Goal: Task Accomplishment & Management: Use online tool/utility

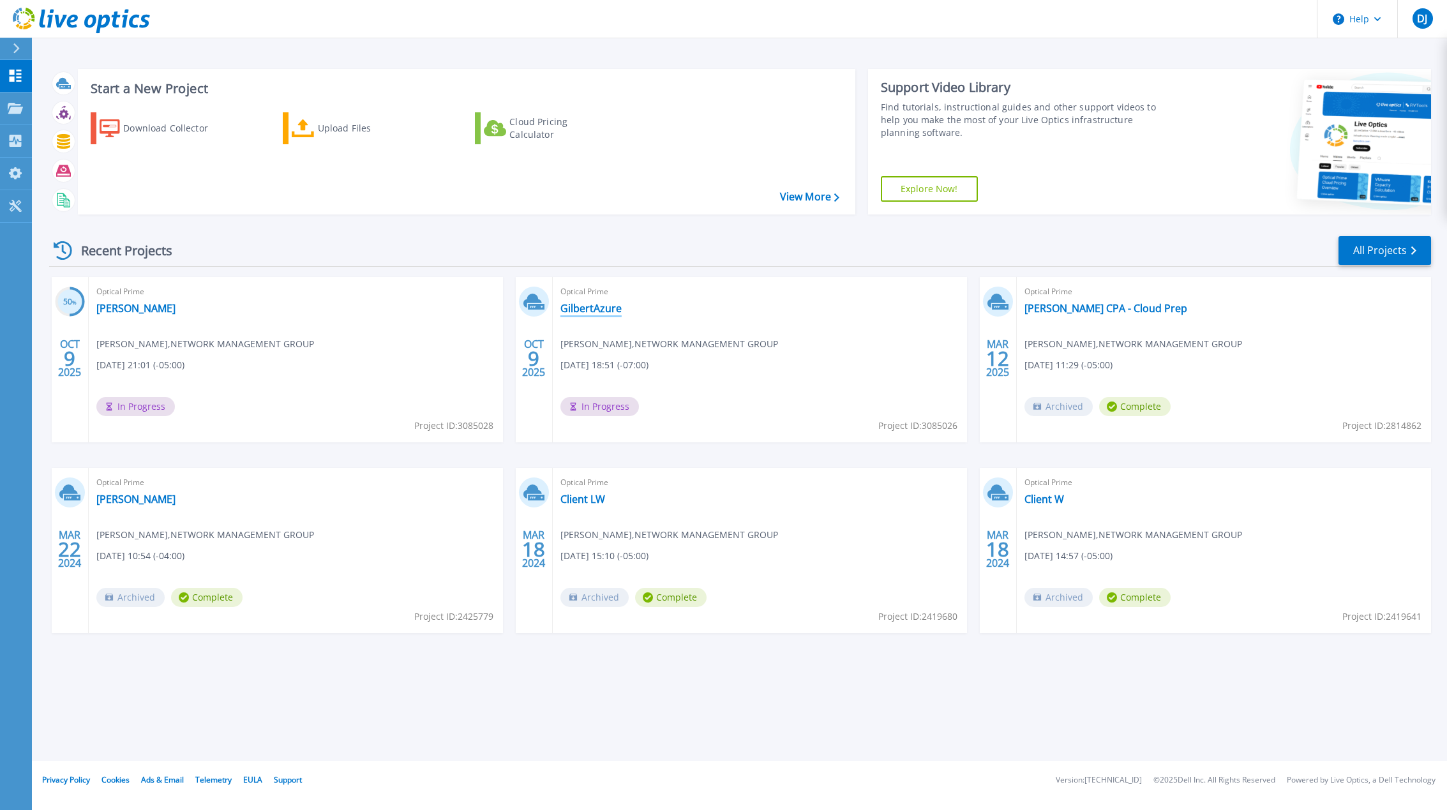
click at [584, 310] on link "GilbertAzure" at bounding box center [591, 308] width 61 height 13
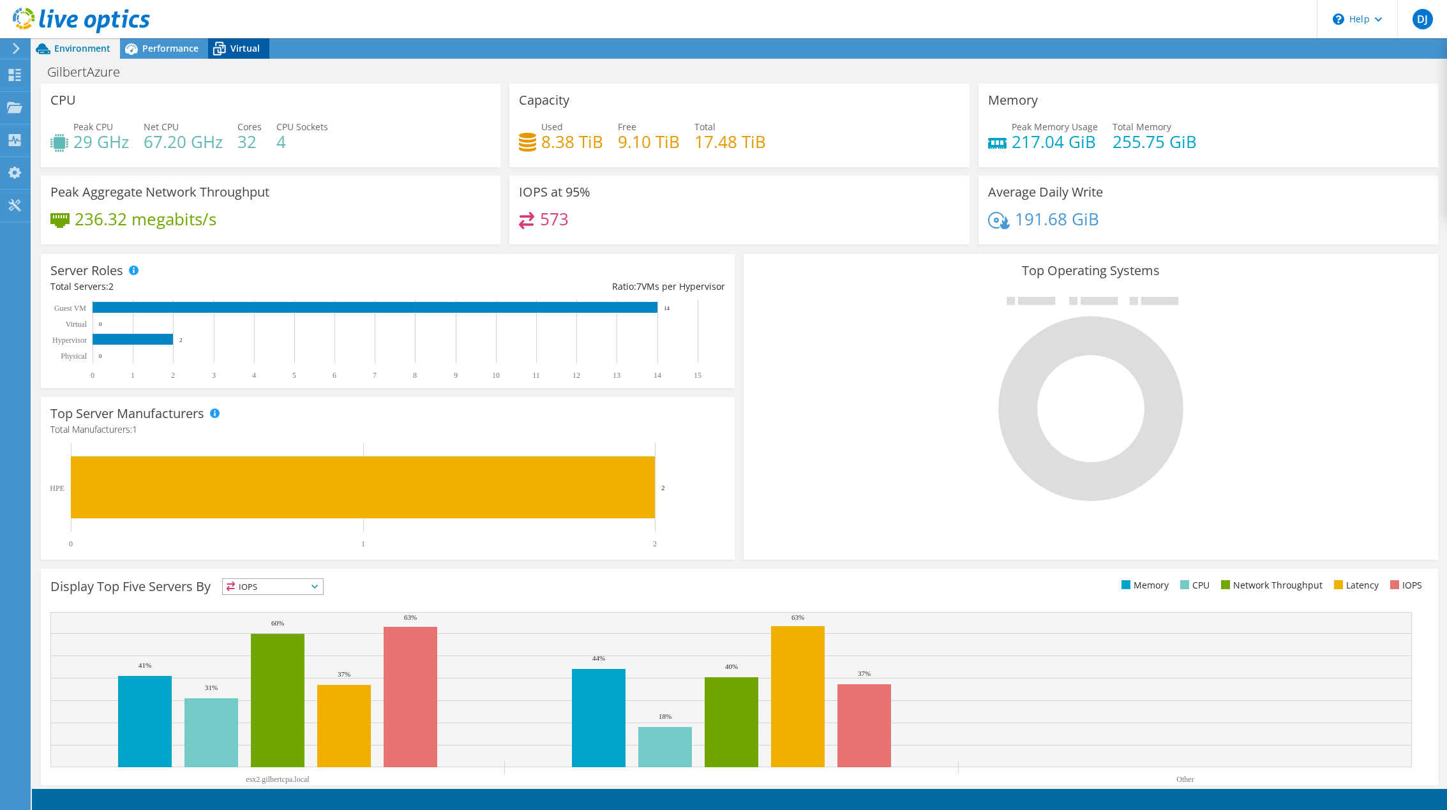
click at [227, 52] on icon at bounding box center [219, 49] width 22 height 22
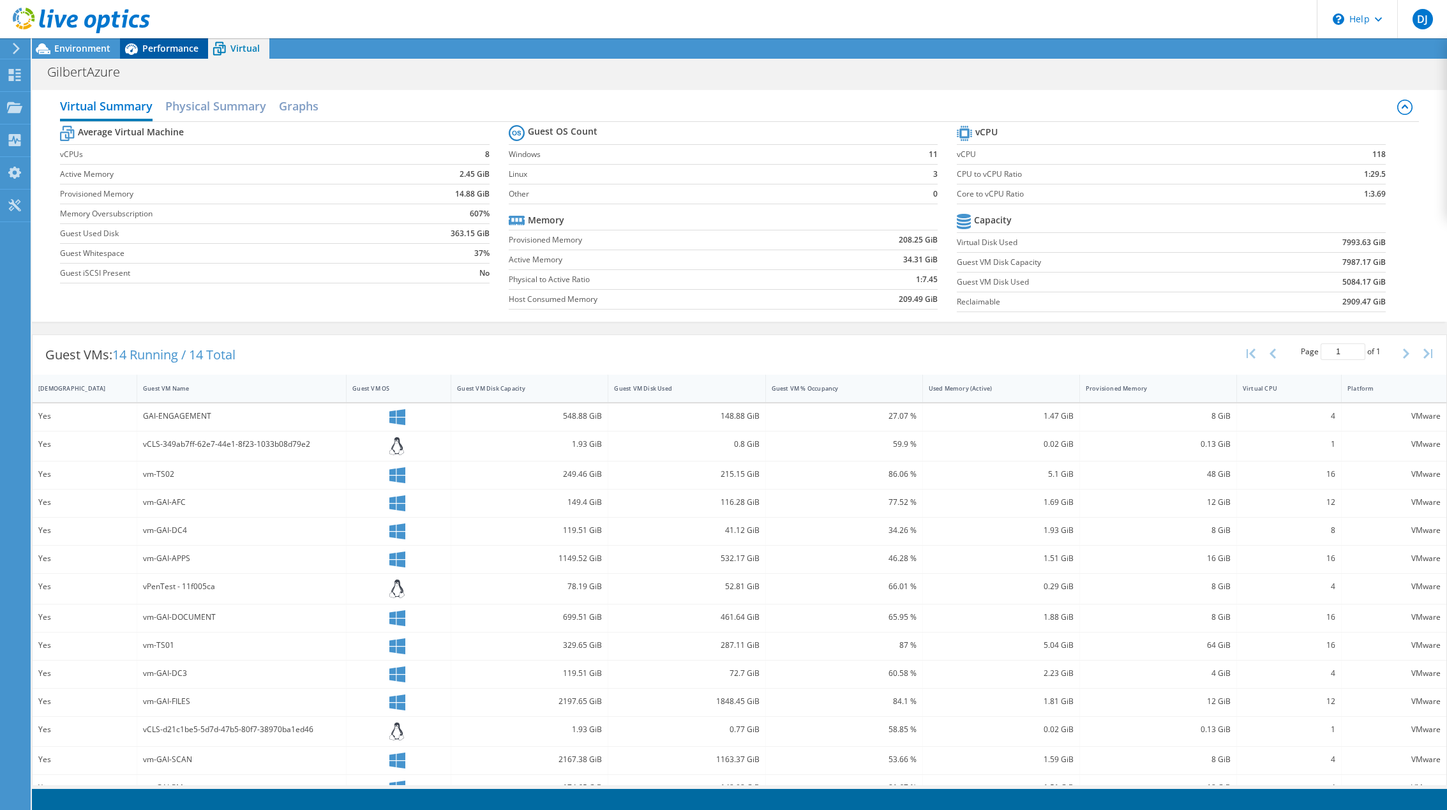
click at [177, 52] on span "Performance" at bounding box center [170, 48] width 56 height 12
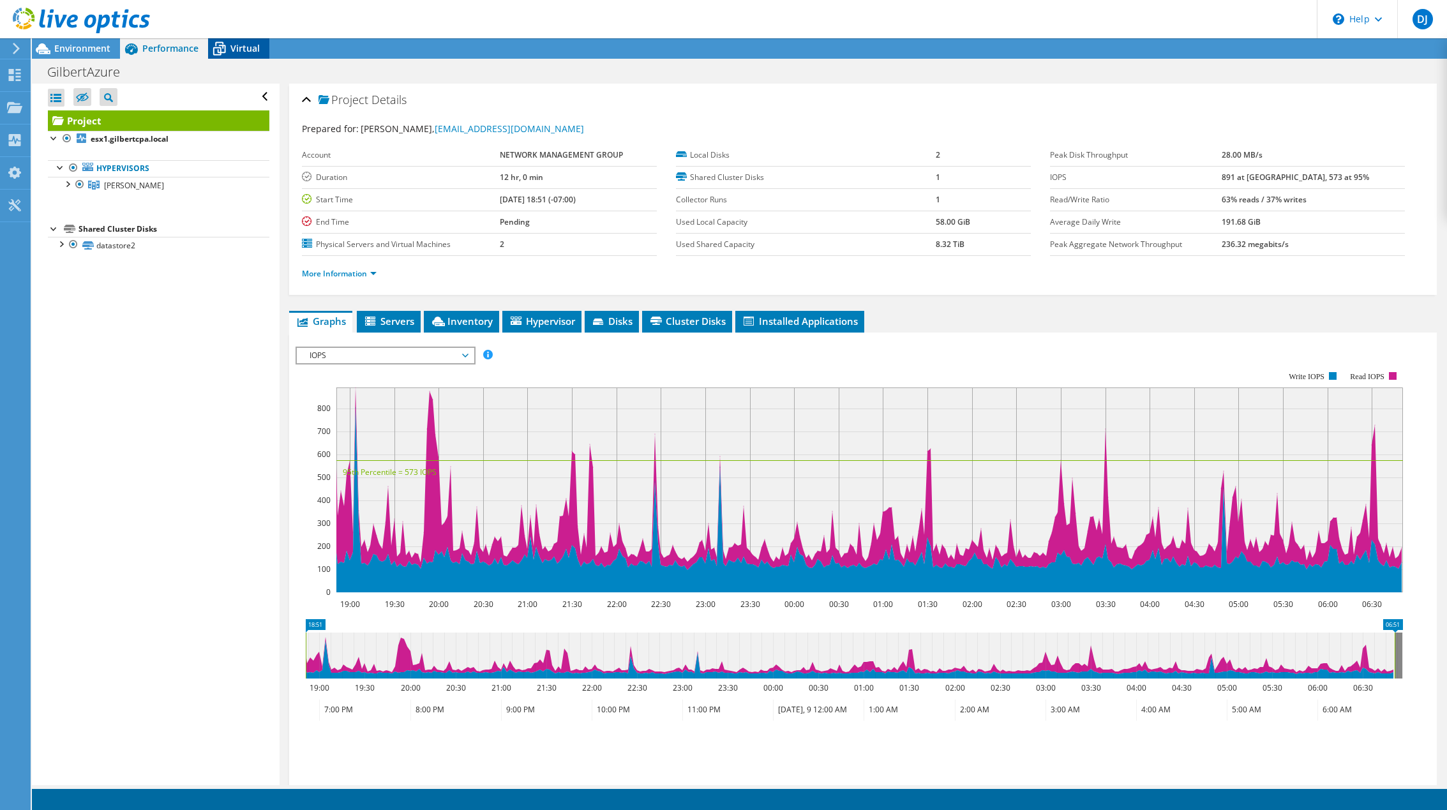
click at [240, 46] on span "Virtual" at bounding box center [244, 48] width 29 height 12
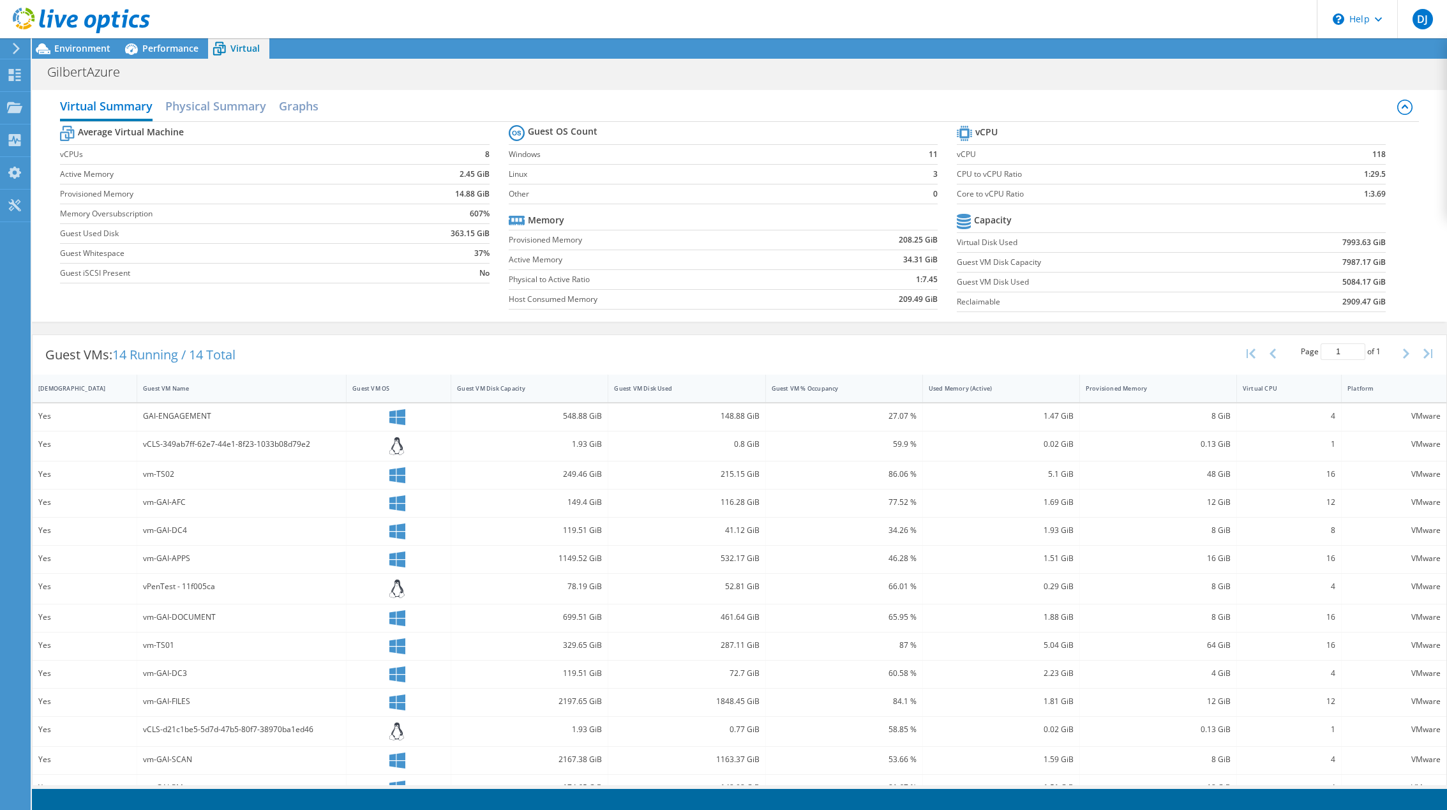
click at [69, 40] on div at bounding box center [75, 21] width 150 height 43
click at [68, 47] on span "Environment" at bounding box center [82, 48] width 56 height 12
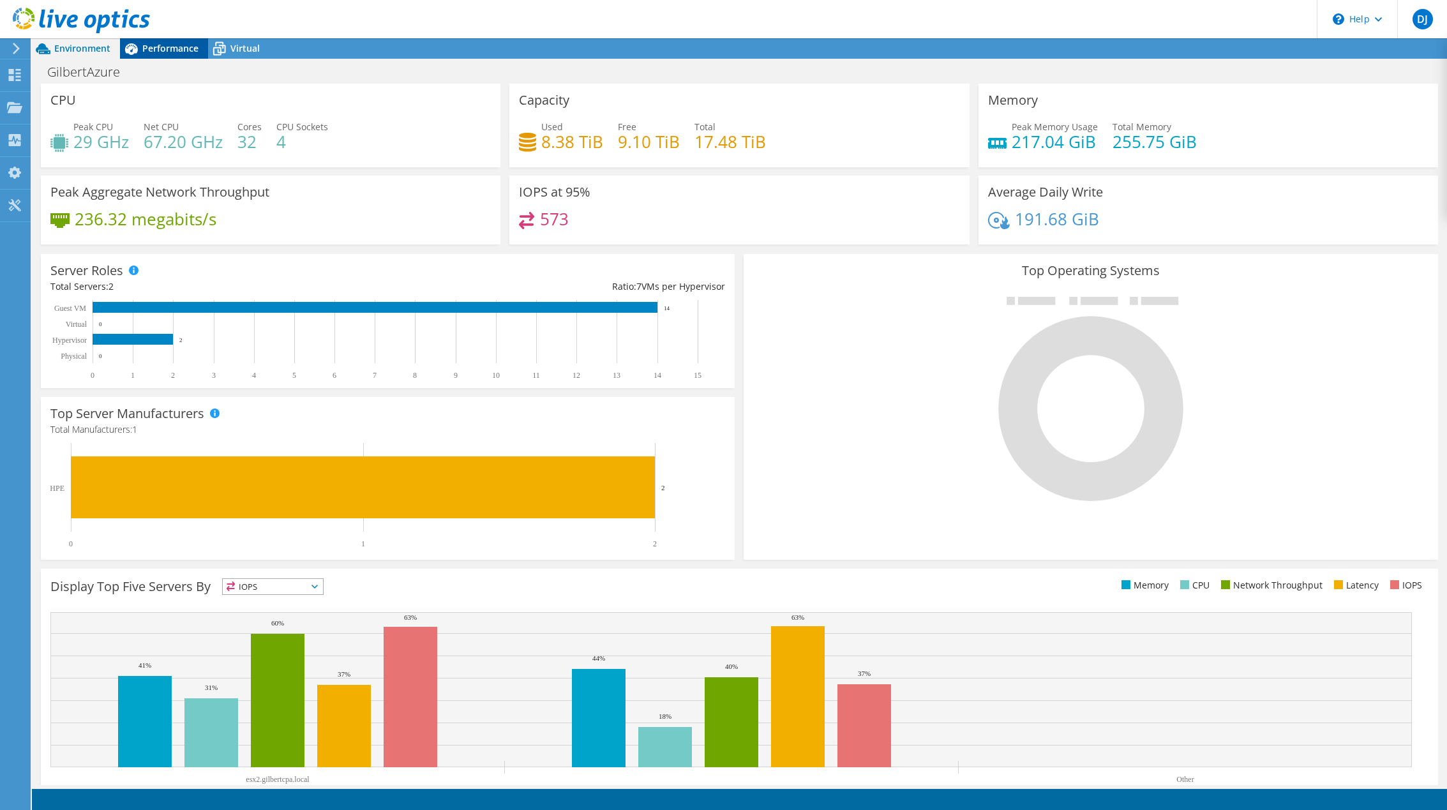
click at [160, 49] on span "Performance" at bounding box center [170, 48] width 56 height 12
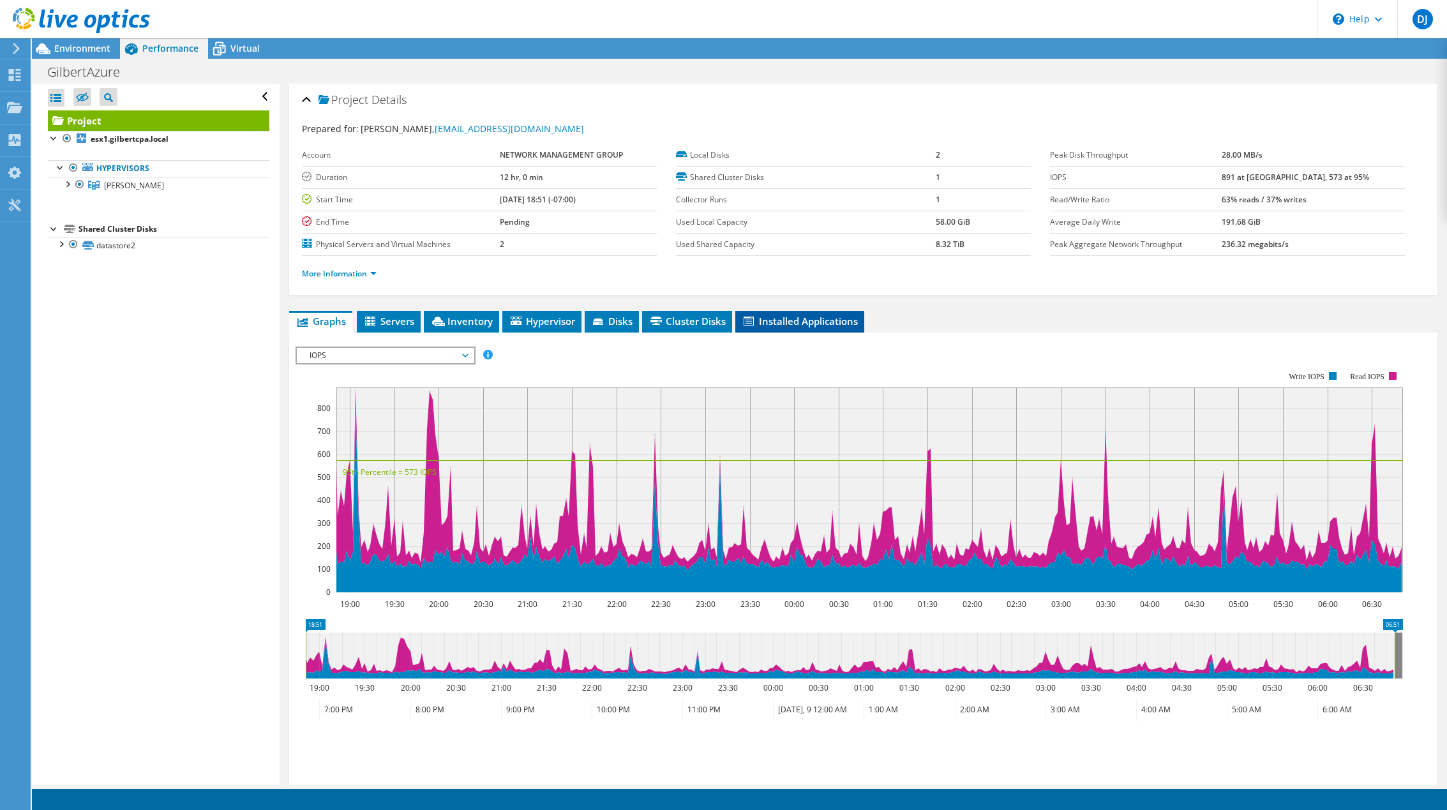
click at [808, 322] on span "Installed Applications" at bounding box center [800, 321] width 116 height 13
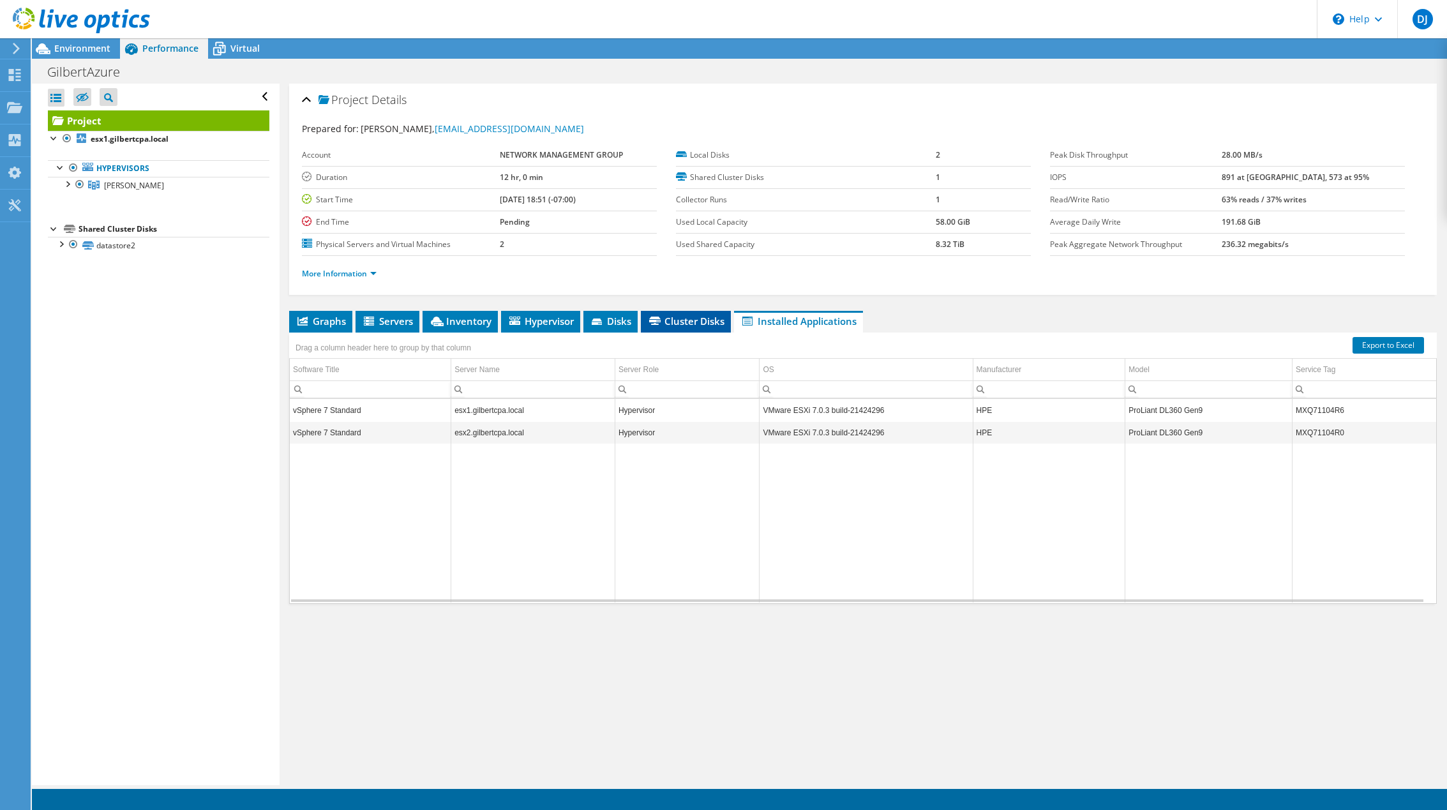
click at [680, 329] on div "Graphs Servers Inventory Hypervisor Disks Cluster Disks Installed Applications …" at bounding box center [863, 470] width 1148 height 319
click at [679, 328] on li "Cluster Disks" at bounding box center [686, 322] width 90 height 22
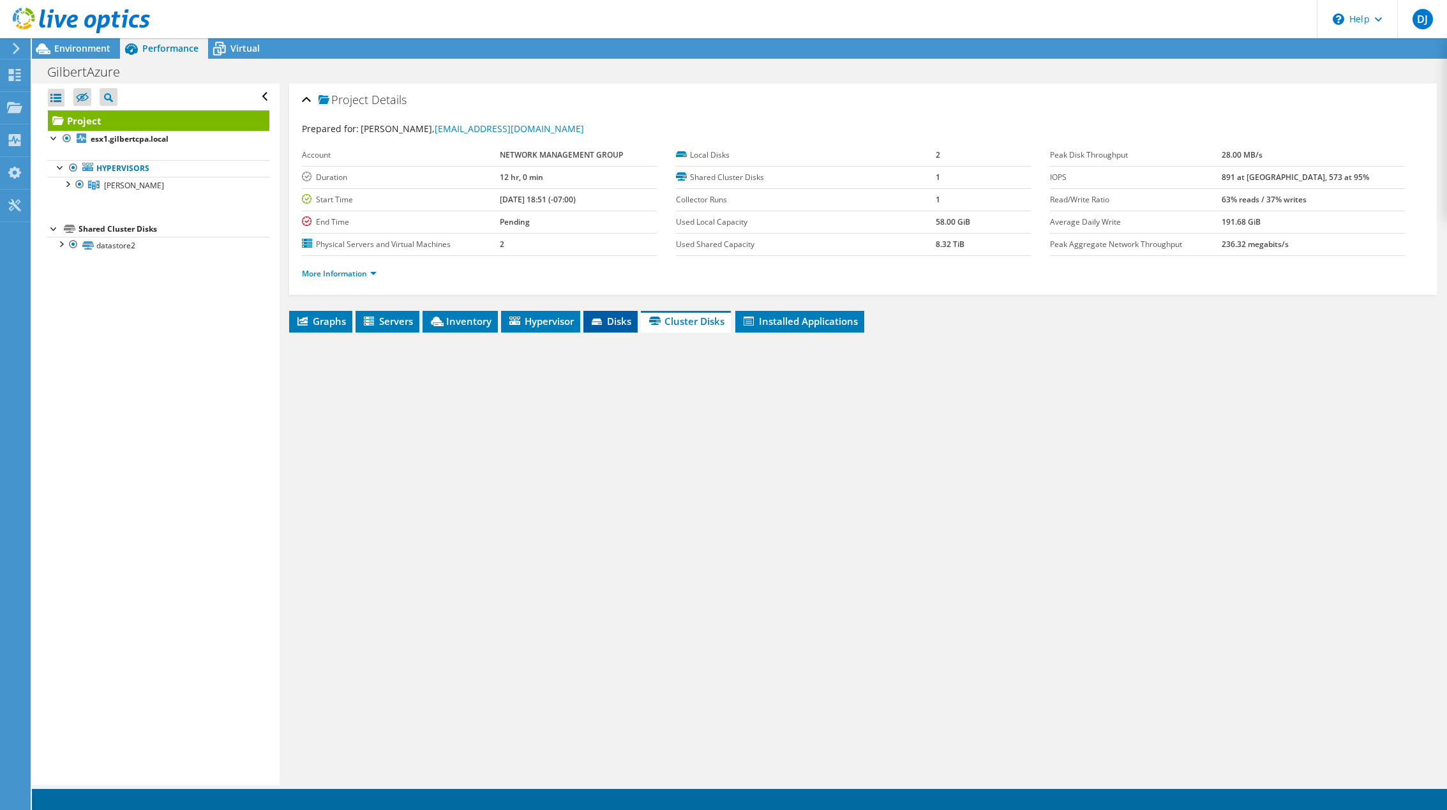
click at [605, 324] on icon at bounding box center [598, 323] width 13 height 8
click at [529, 324] on span "Hypervisor" at bounding box center [541, 321] width 66 height 13
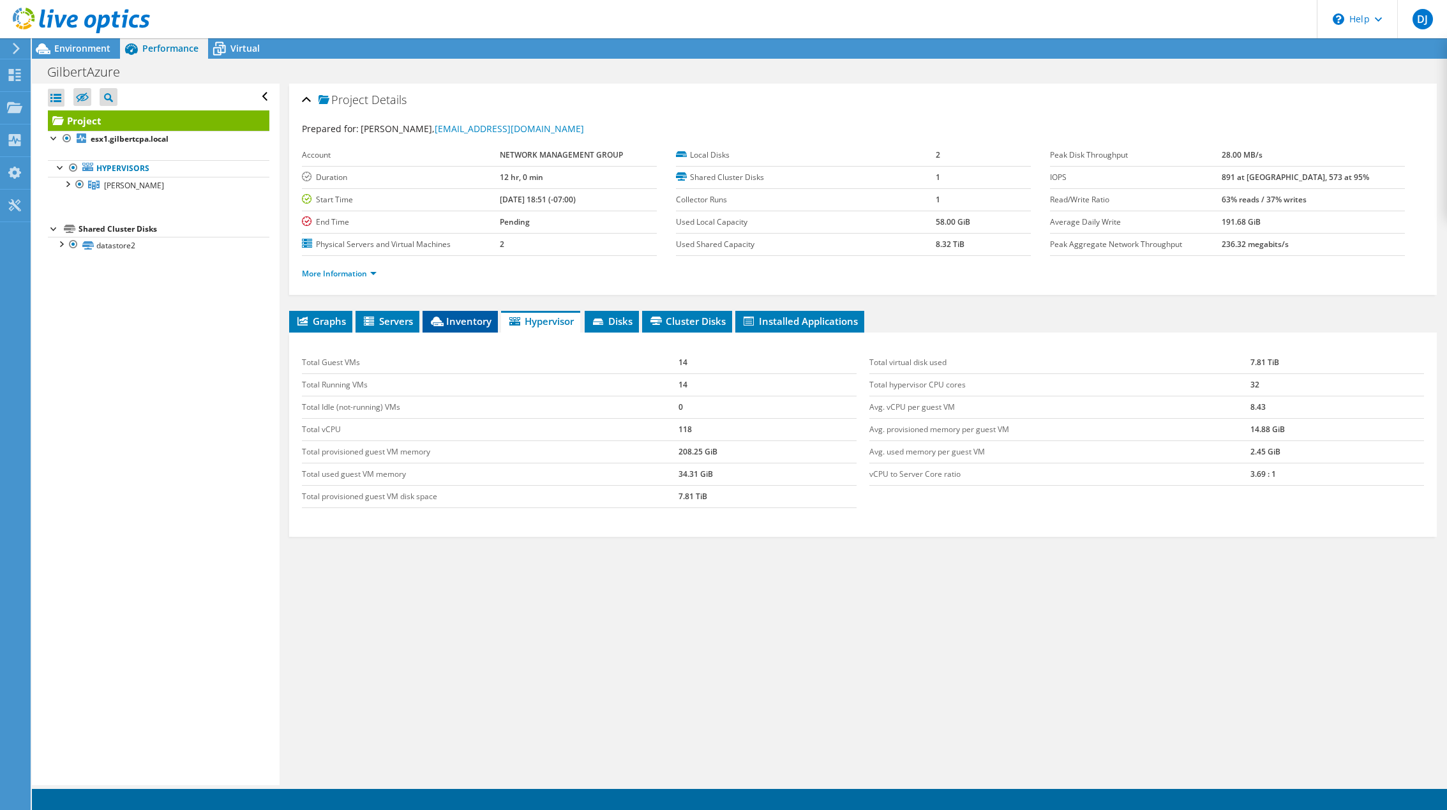
click at [444, 322] on icon at bounding box center [437, 322] width 13 height 10
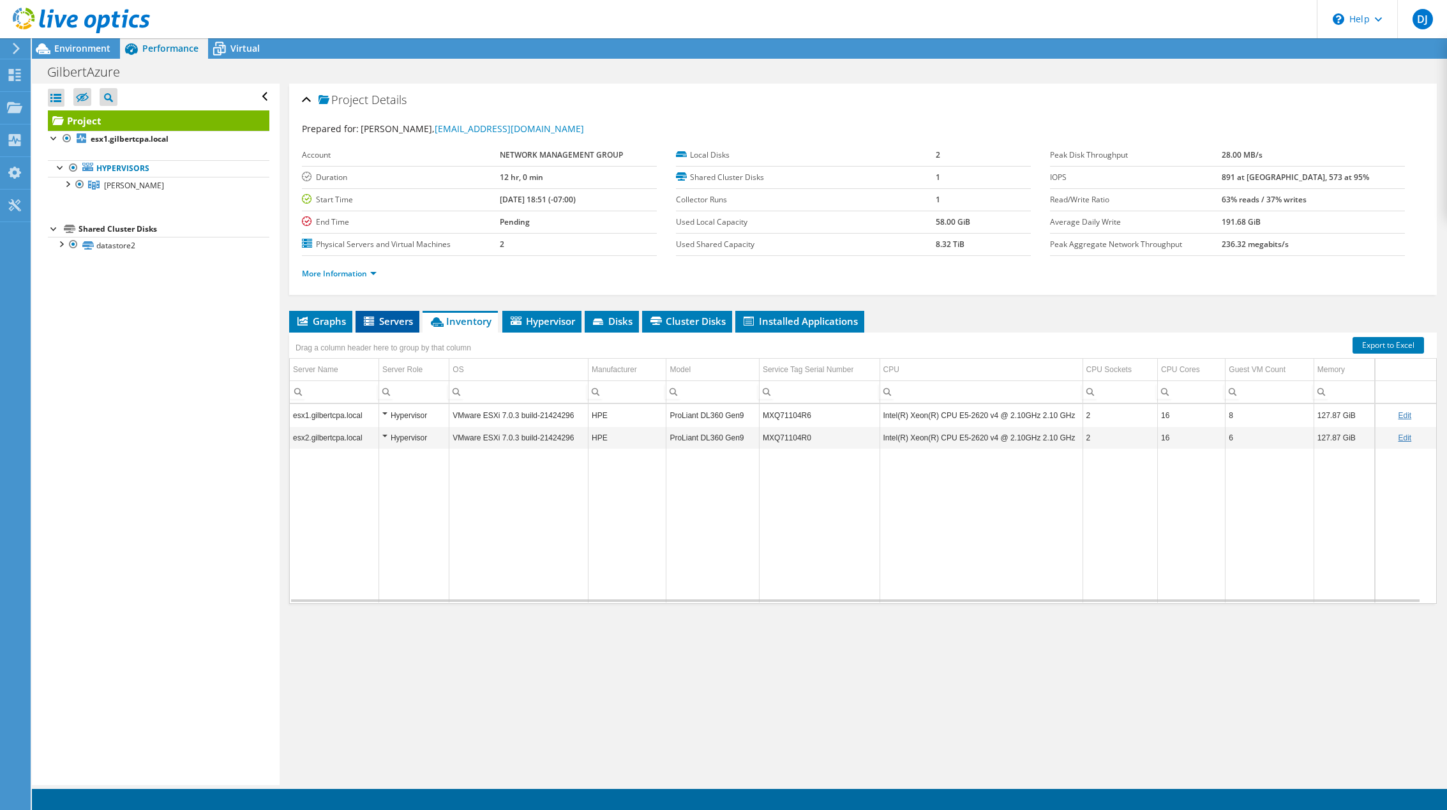
click at [371, 324] on icon at bounding box center [370, 322] width 13 height 11
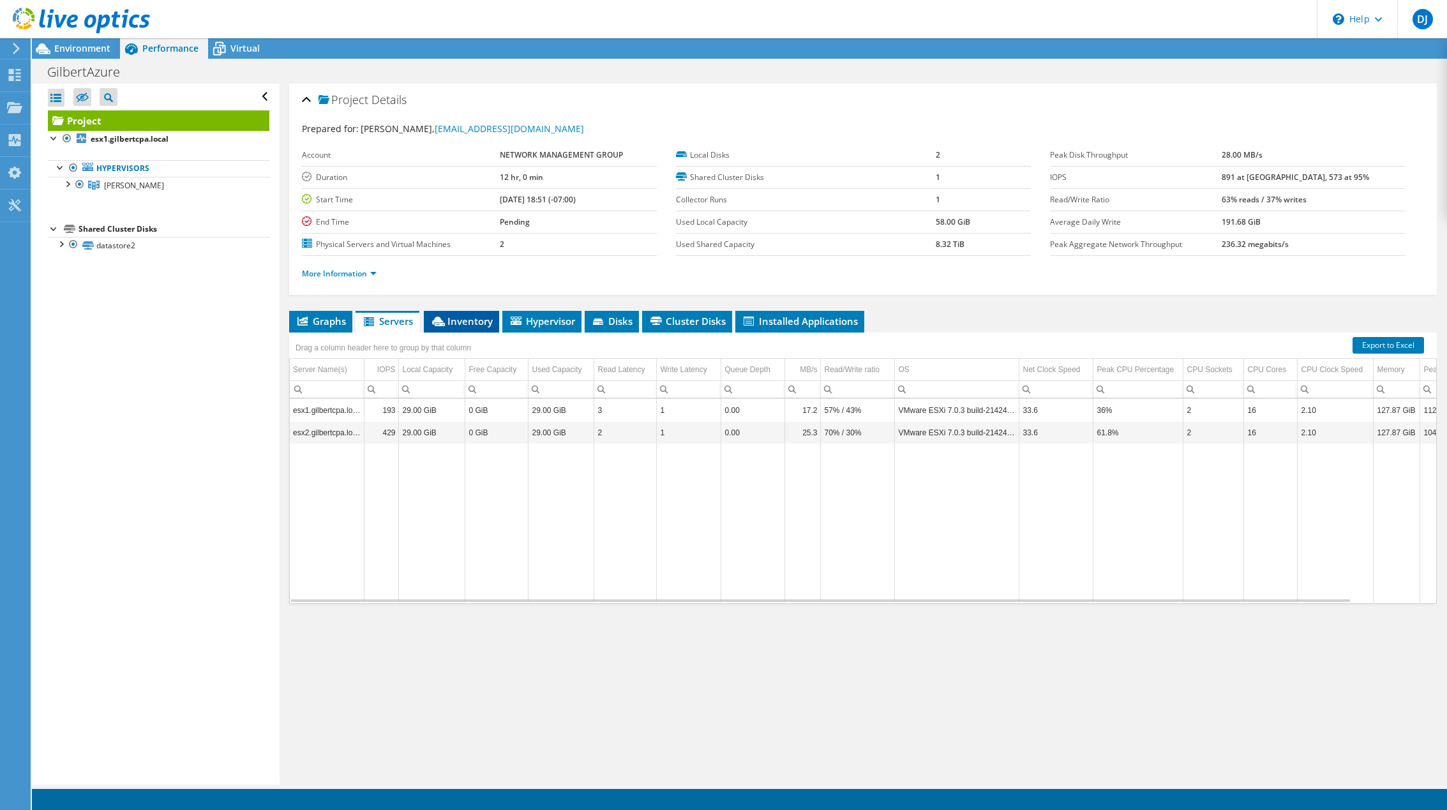
click at [453, 322] on span "Inventory" at bounding box center [461, 321] width 63 height 13
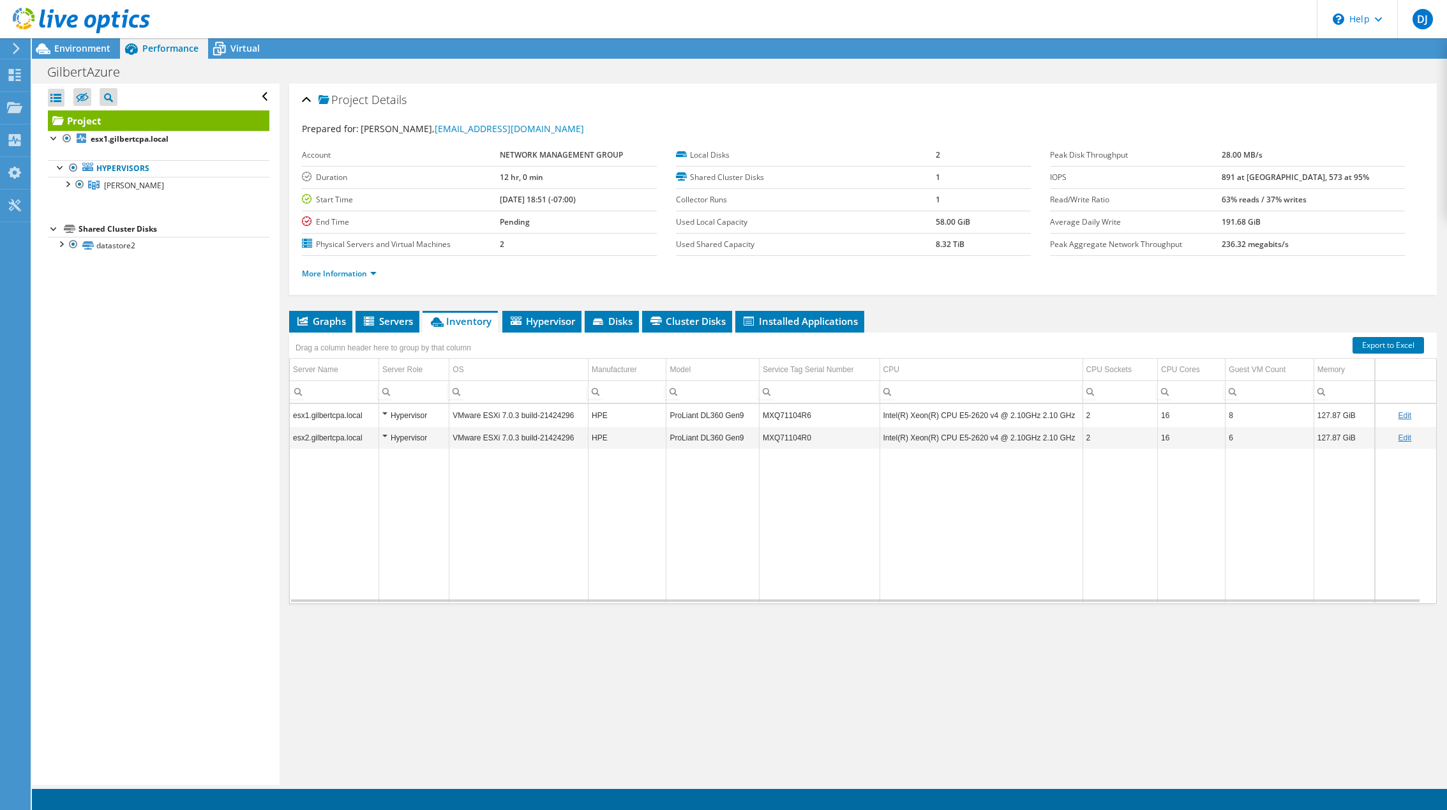
click at [524, 225] on b "Pending" at bounding box center [515, 221] width 30 height 11
click at [525, 536] on td "Data grid" at bounding box center [518, 526] width 139 height 154
click at [257, 324] on div "Open All Close All Hide Excluded Nodes Project Tree Filter" at bounding box center [155, 435] width 247 height 702
click at [73, 49] on span "Environment" at bounding box center [82, 48] width 56 height 12
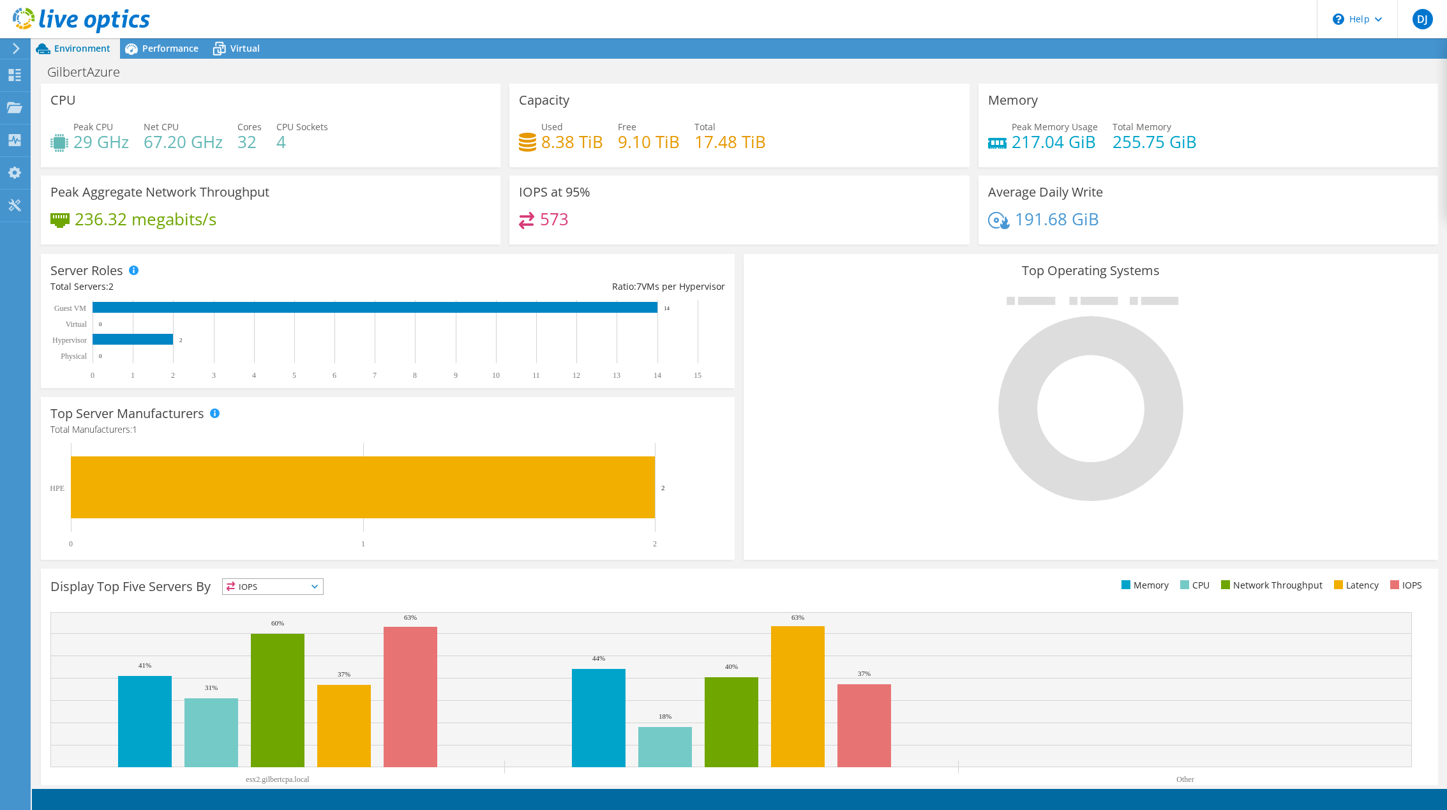
click at [845, 225] on div "573" at bounding box center [739, 225] width 441 height 27
click at [15, 143] on use at bounding box center [15, 140] width 12 height 12
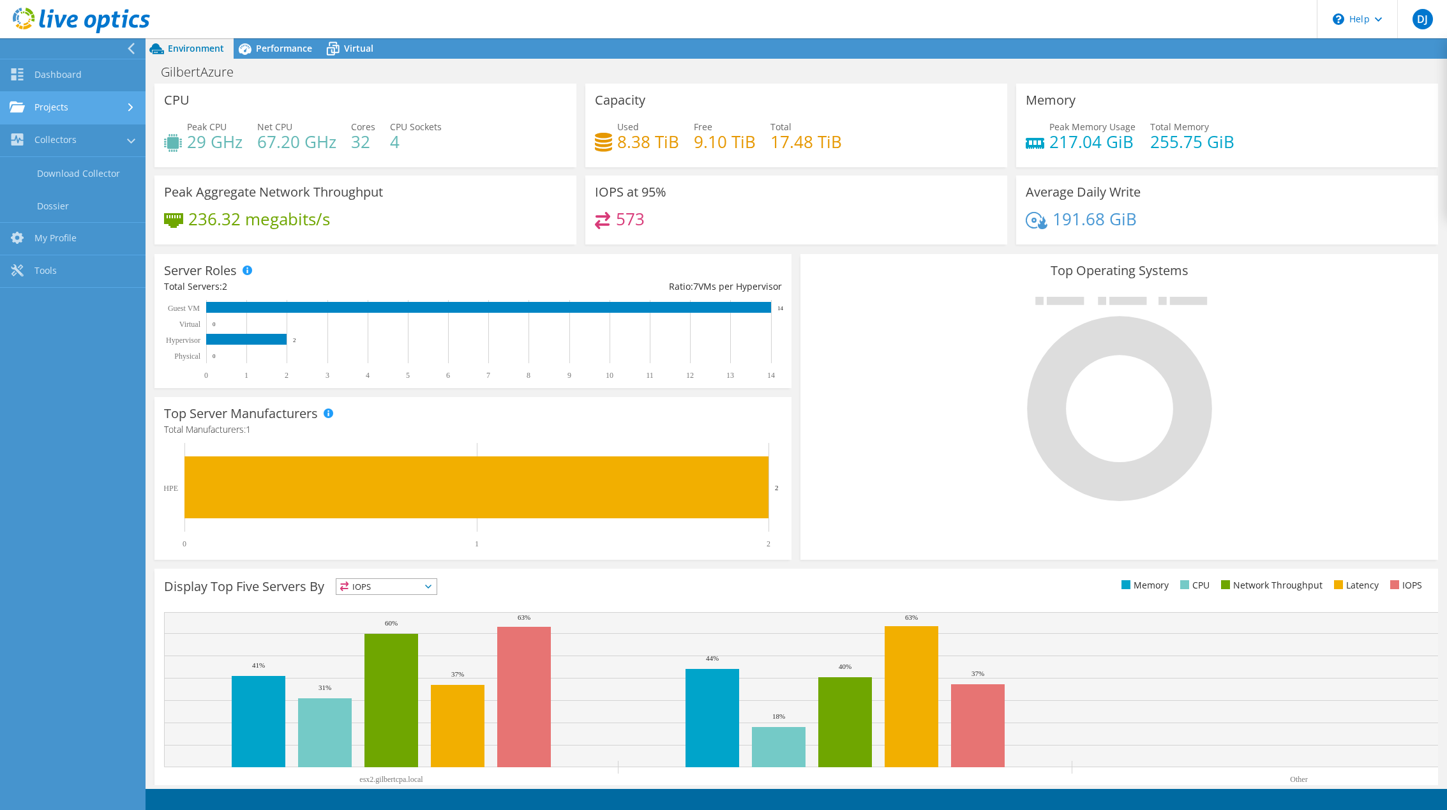
click at [57, 110] on link "Projects" at bounding box center [73, 108] width 146 height 33
click at [84, 174] on link "Upload SIOKIT & Files" at bounding box center [73, 173] width 146 height 33
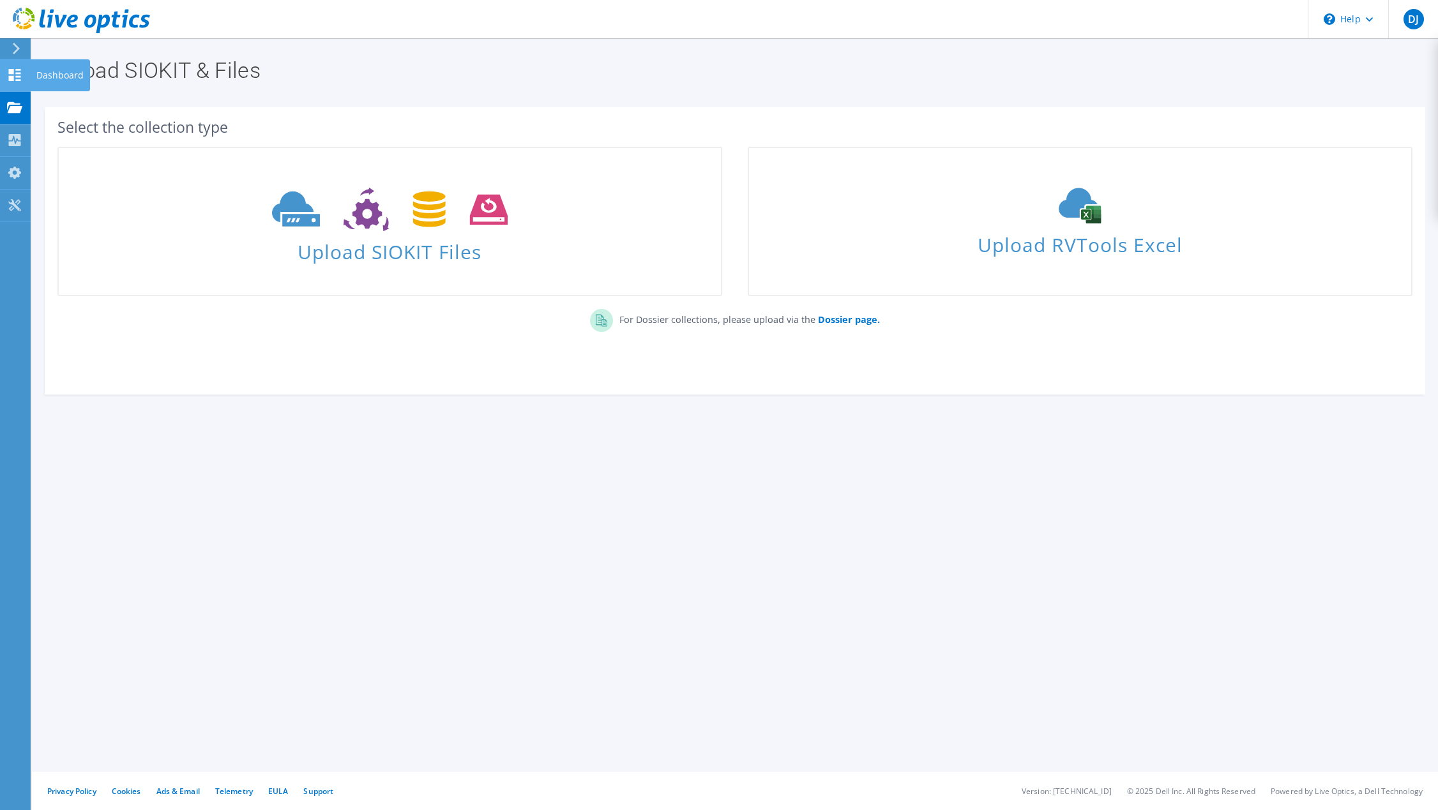
click at [12, 79] on use at bounding box center [15, 75] width 12 height 12
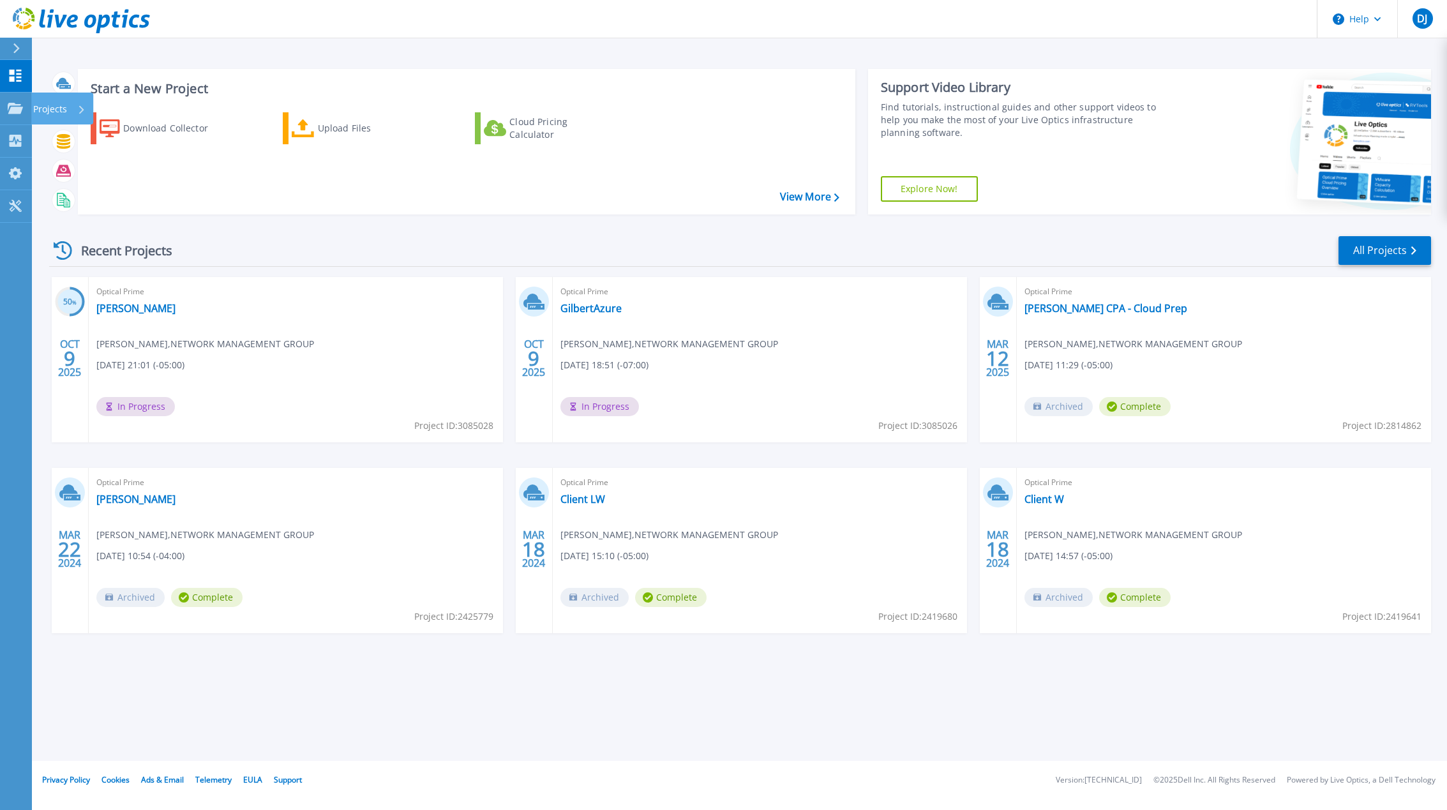
click at [65, 108] on p "Projects" at bounding box center [50, 109] width 34 height 33
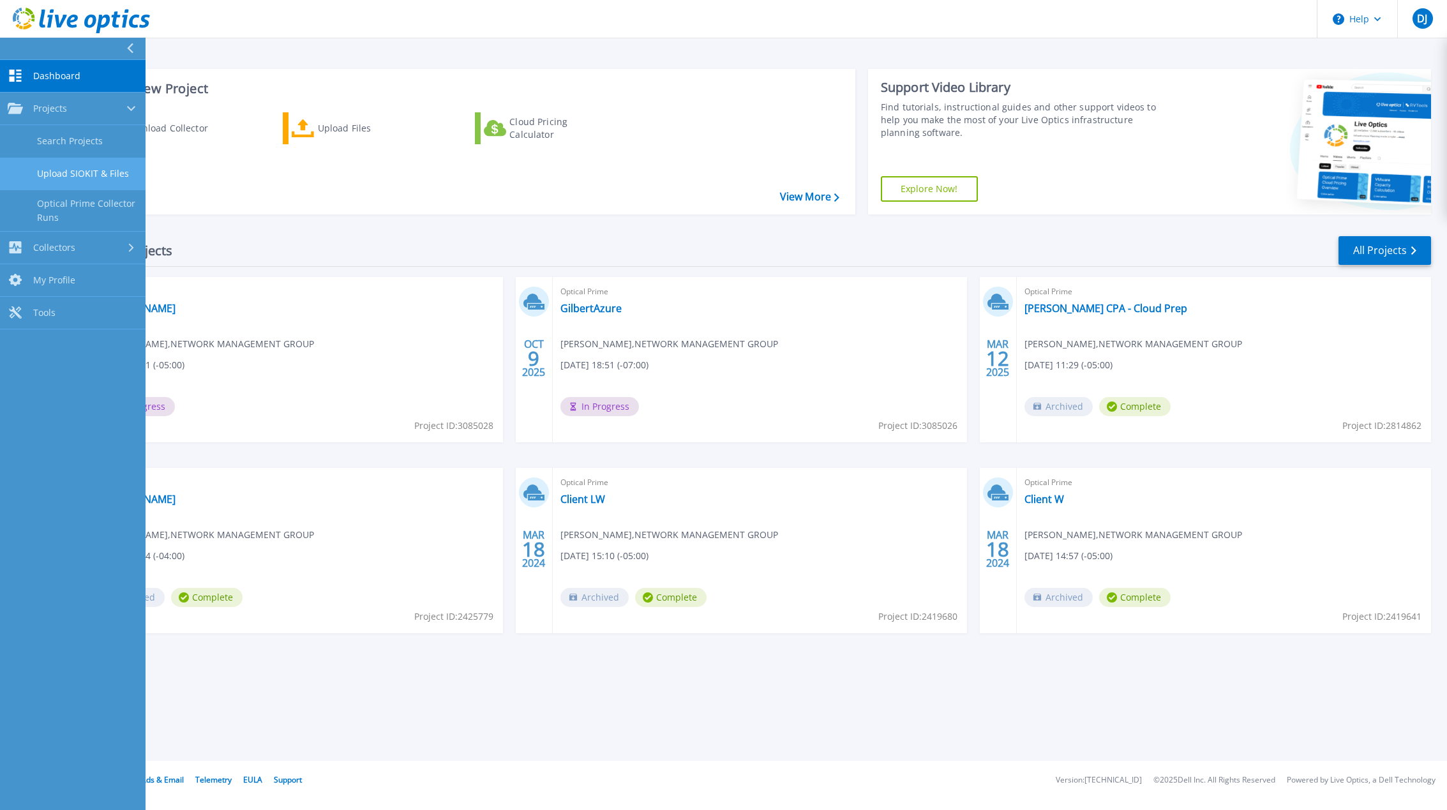
click at [70, 174] on link "Upload SIOKIT & Files" at bounding box center [73, 174] width 146 height 33
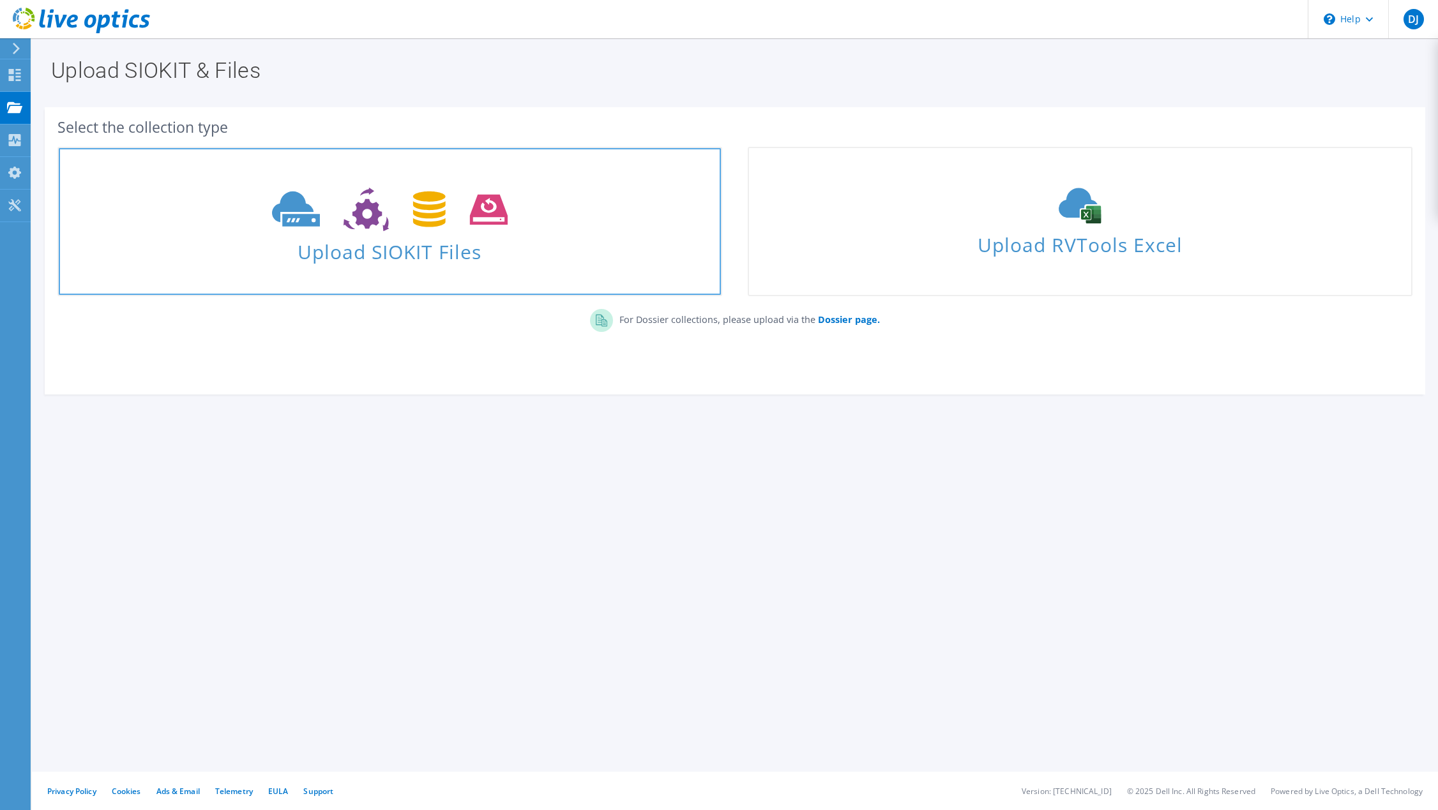
click at [337, 246] on span "Upload SIOKIT Files" at bounding box center [390, 247] width 662 height 27
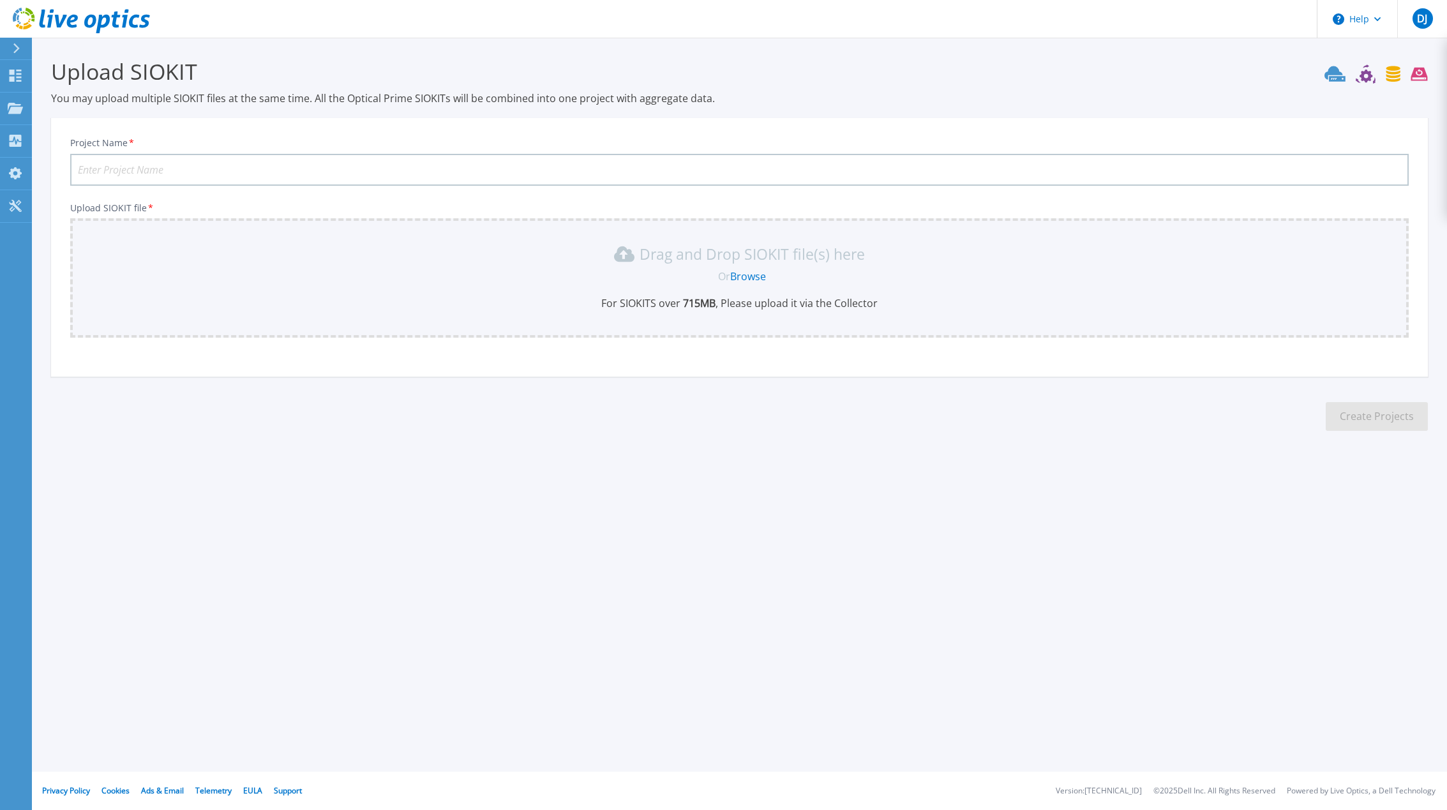
click at [755, 277] on link "Browse" at bounding box center [748, 276] width 36 height 14
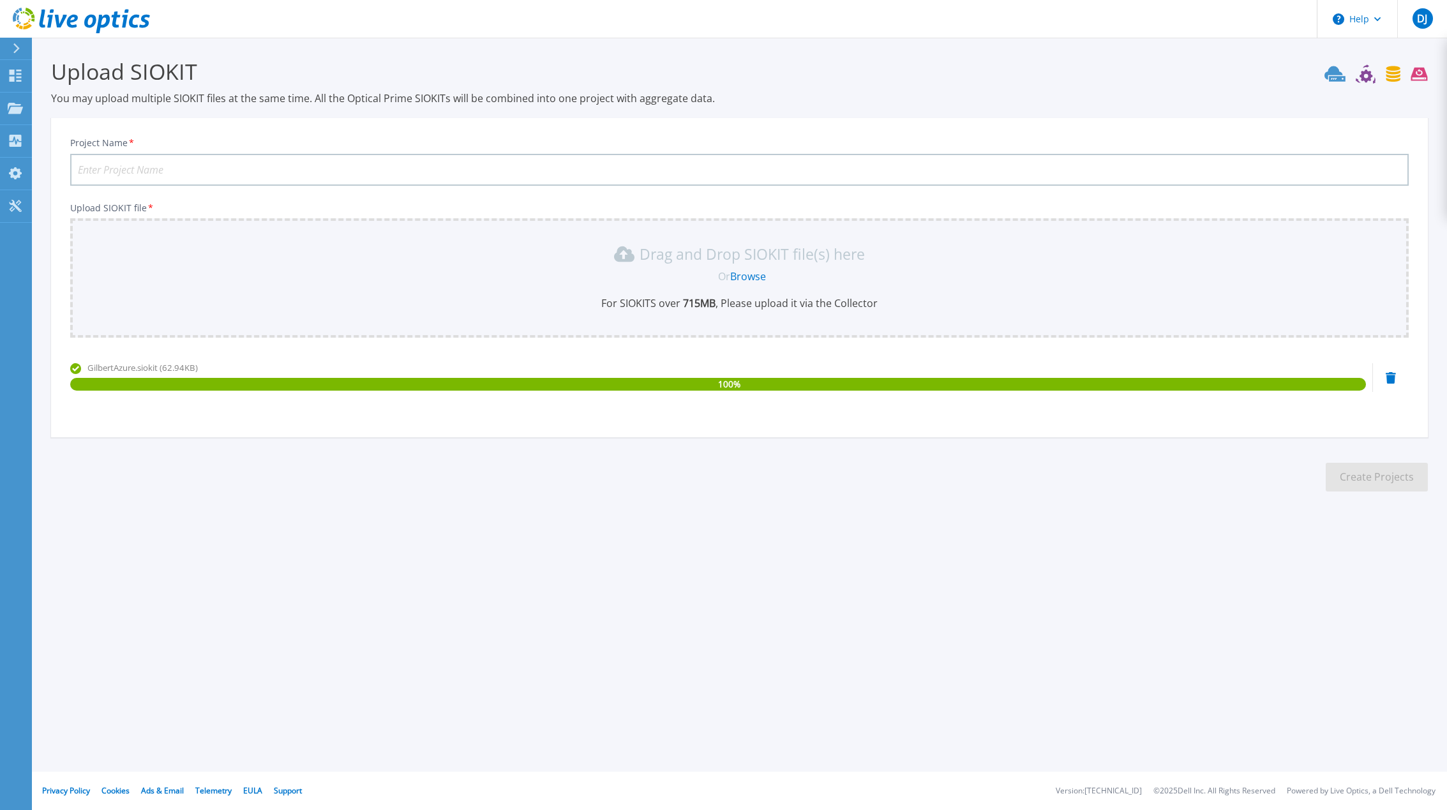
click at [143, 167] on input "Project Name *" at bounding box center [739, 170] width 1339 height 32
type input "[PERSON_NAME] Manual"
click at [1348, 474] on button "Create Projects" at bounding box center [1377, 477] width 102 height 29
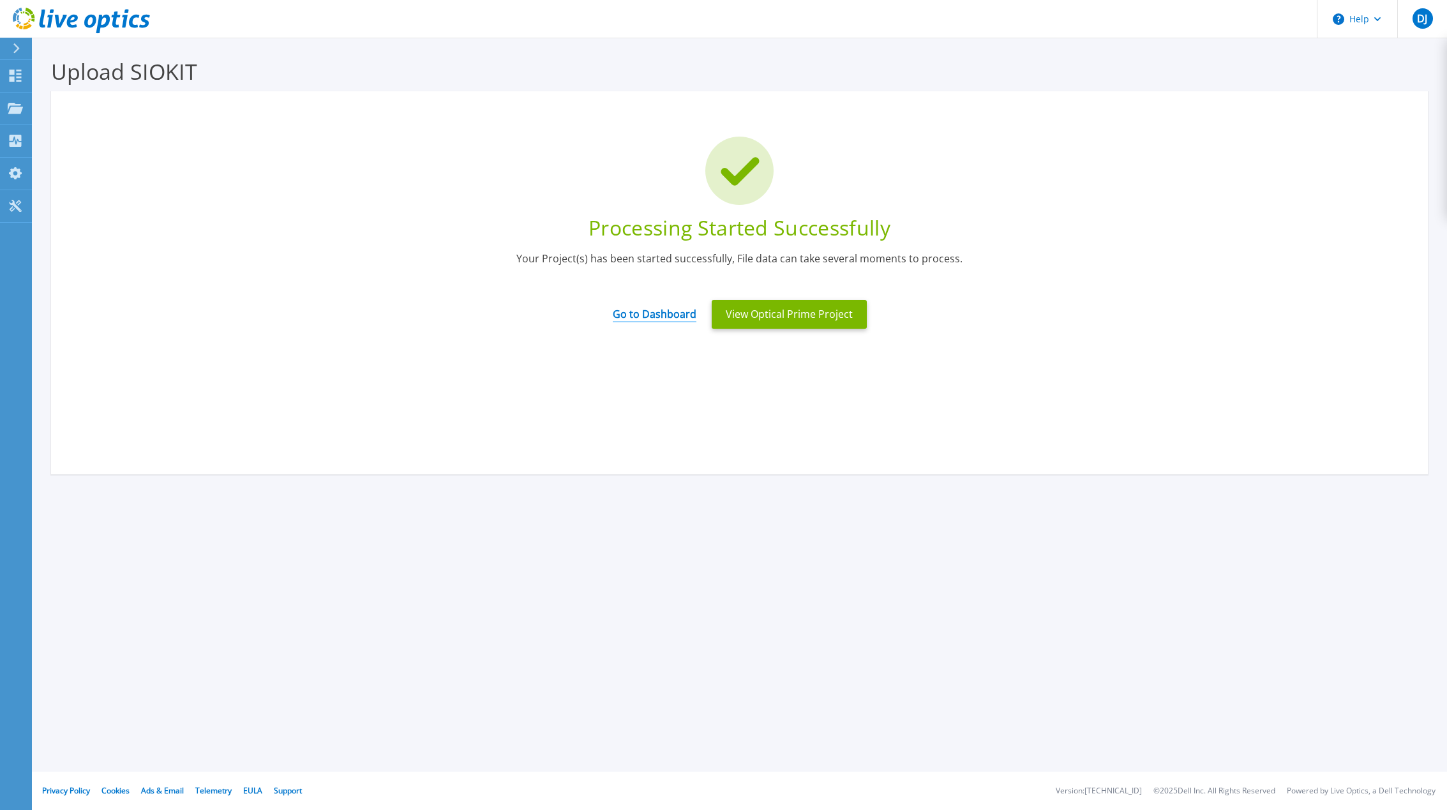
click at [664, 315] on link "Go to Dashboard" at bounding box center [655, 309] width 84 height 25
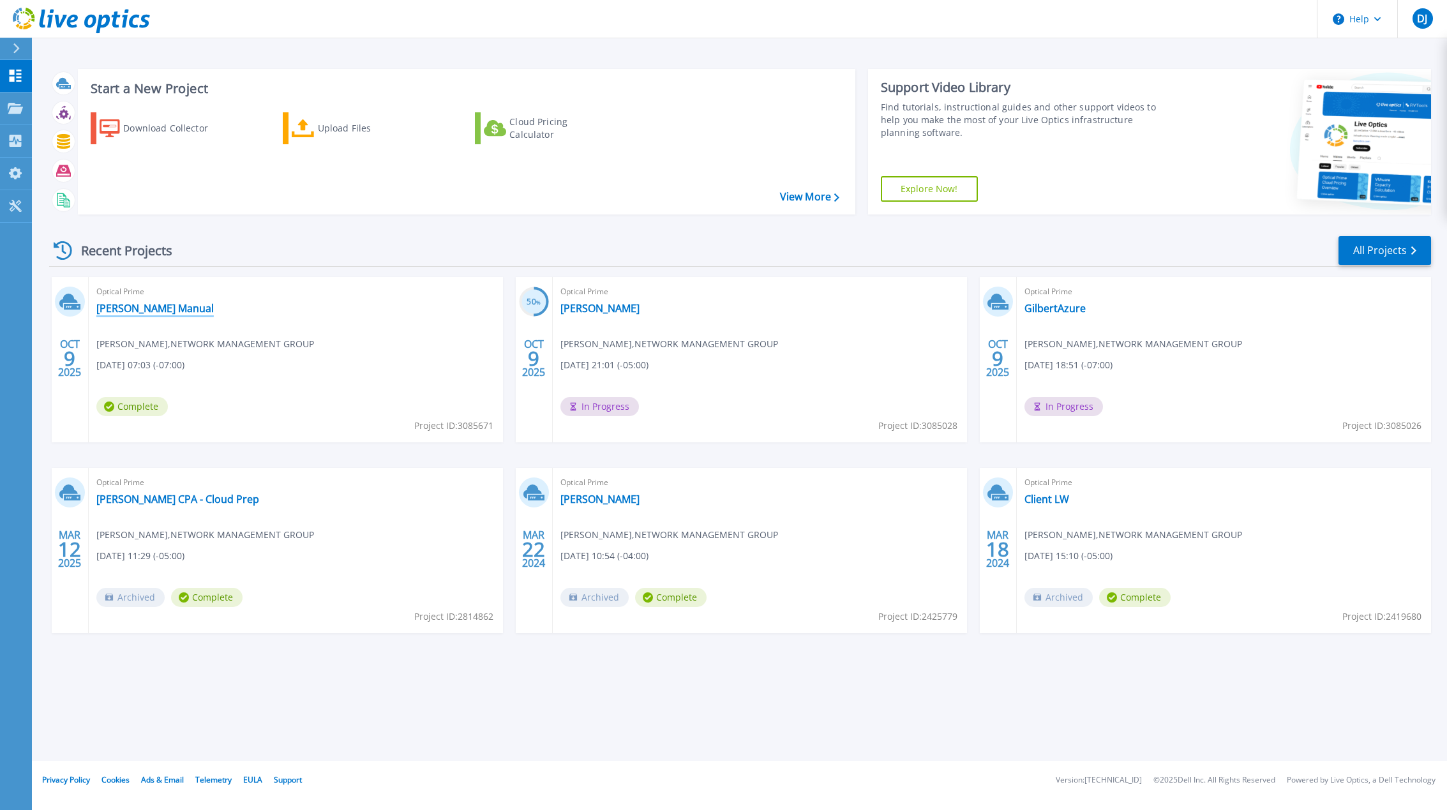
click at [124, 310] on link "[PERSON_NAME] Manual" at bounding box center [154, 308] width 117 height 13
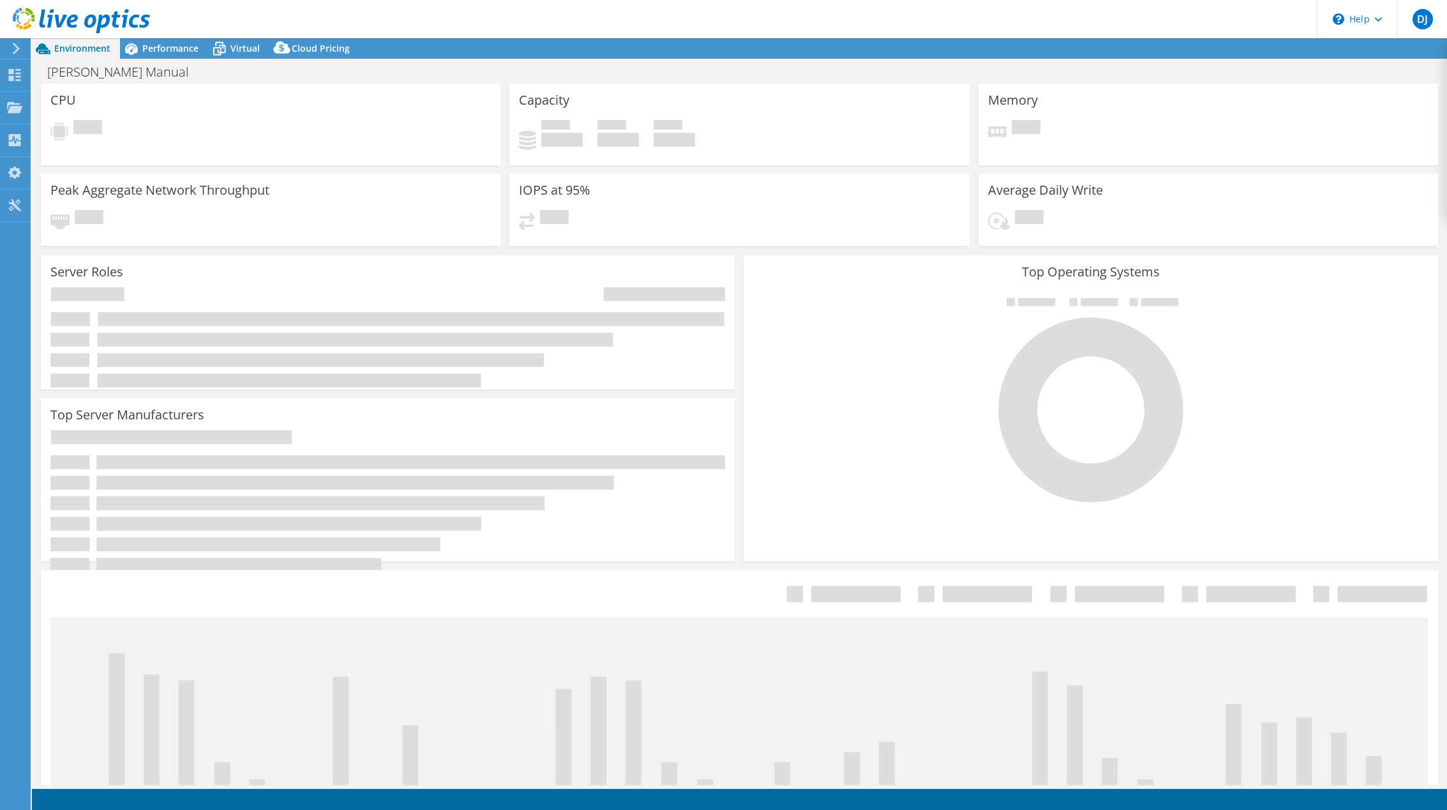
click at [322, 49] on span "Cloud Pricing" at bounding box center [321, 48] width 58 height 12
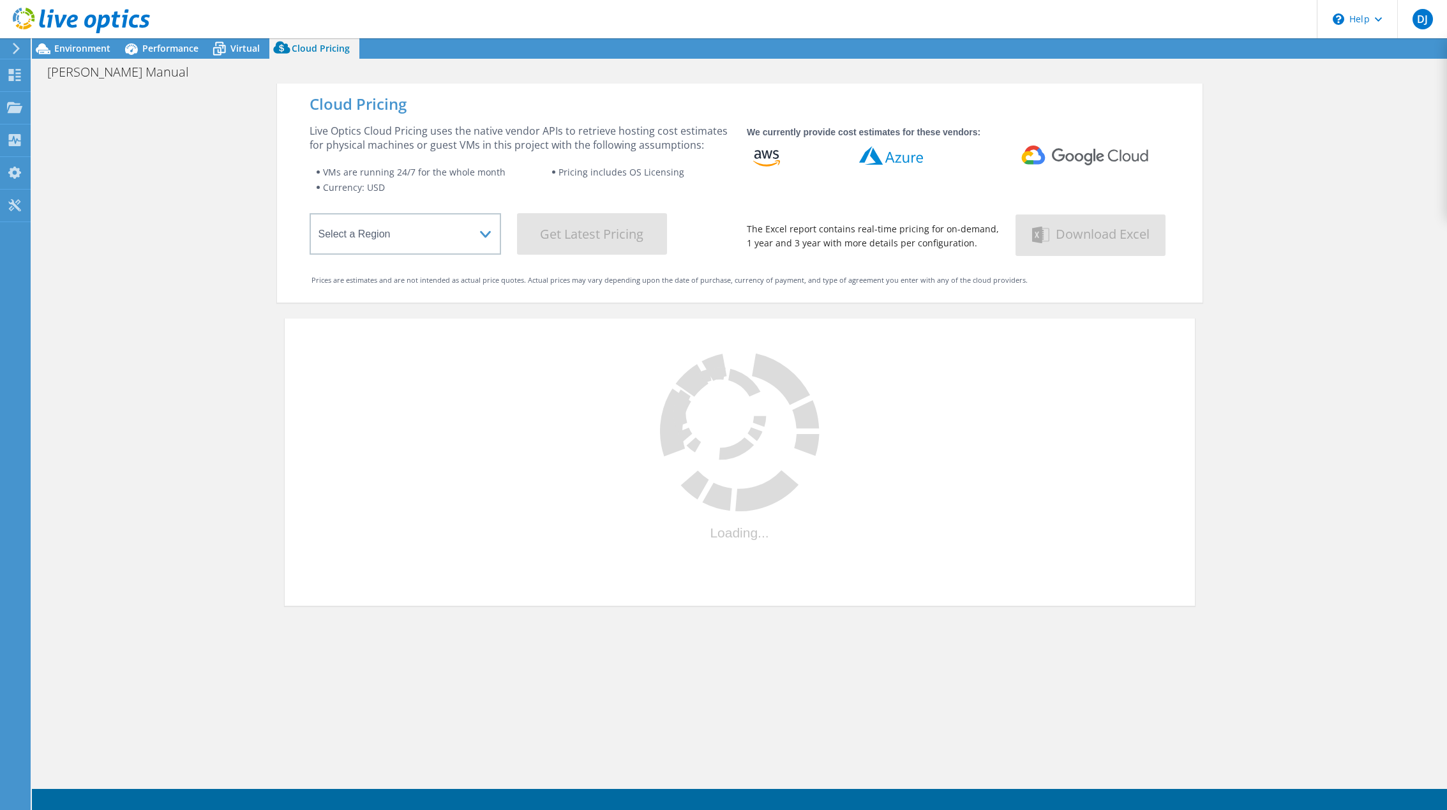
select select "USD"
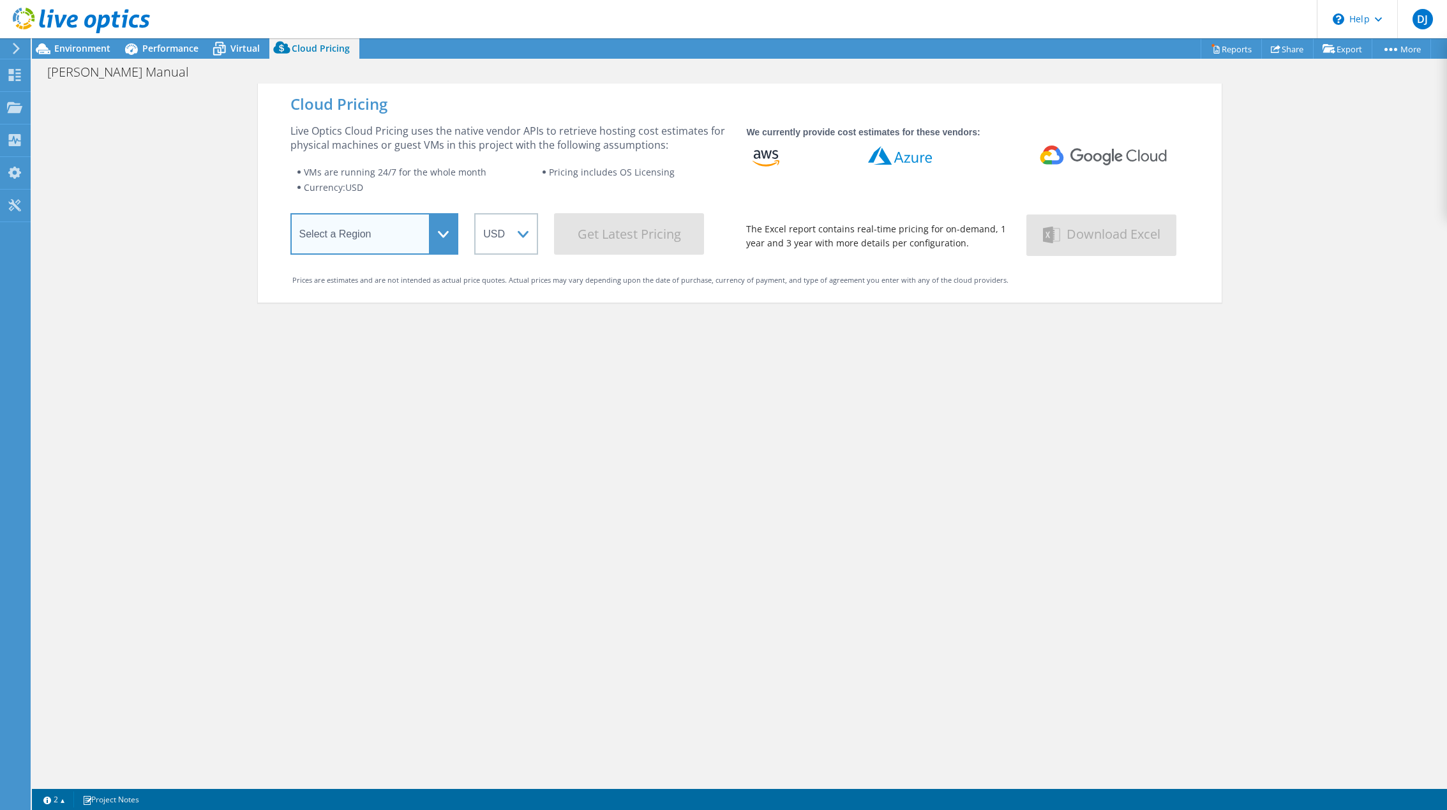
click at [371, 220] on select "Select a Region [GEOGRAPHIC_DATA] ([GEOGRAPHIC_DATA]) [GEOGRAPHIC_DATA] ([GEOGR…" at bounding box center [374, 233] width 169 height 41
select select "USWest"
click at [290, 216] on select "Select a Region [GEOGRAPHIC_DATA] ([GEOGRAPHIC_DATA]) [GEOGRAPHIC_DATA] ([GEOGR…" at bounding box center [374, 233] width 169 height 41
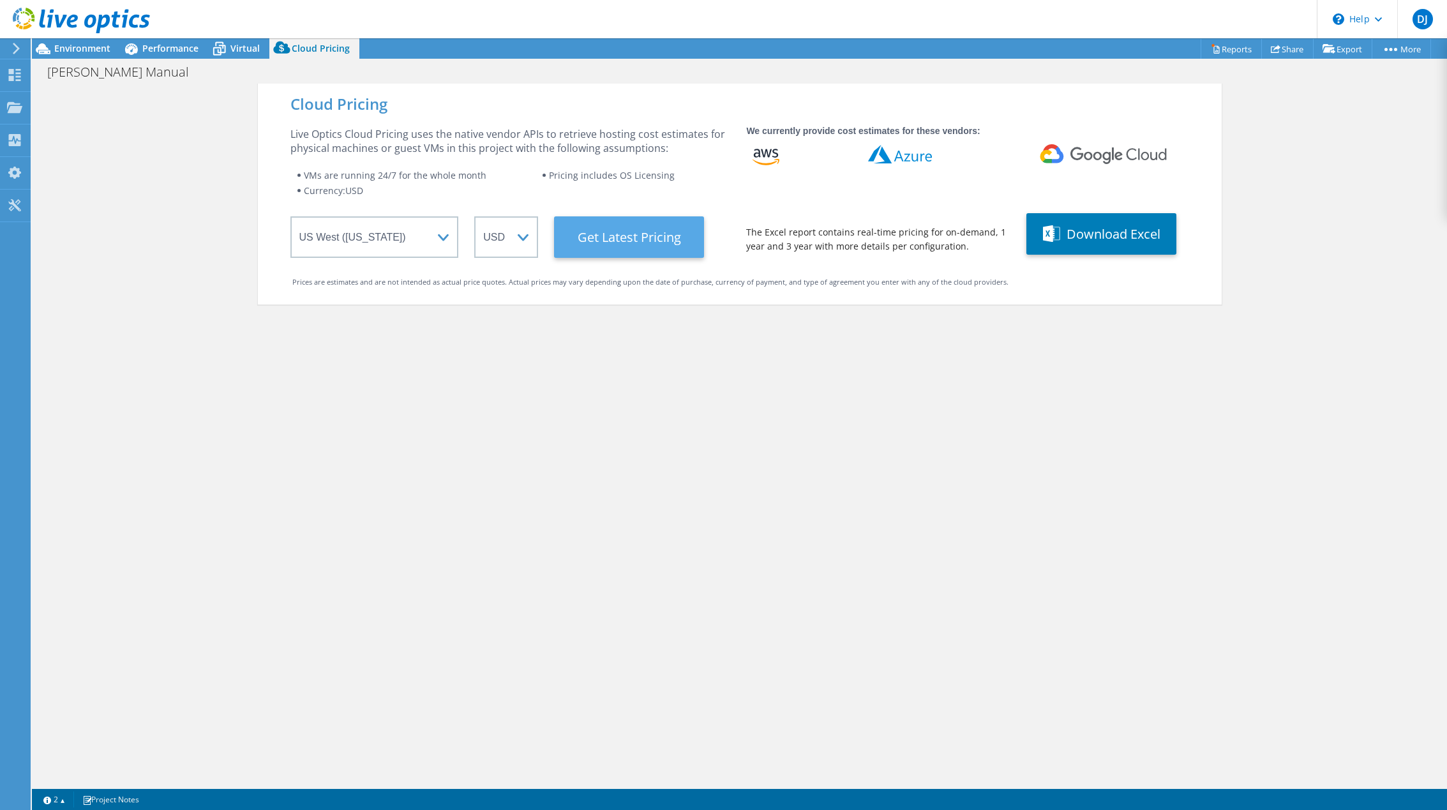
click at [613, 244] on Latest "Get Latest Pricing" at bounding box center [629, 236] width 150 height 41
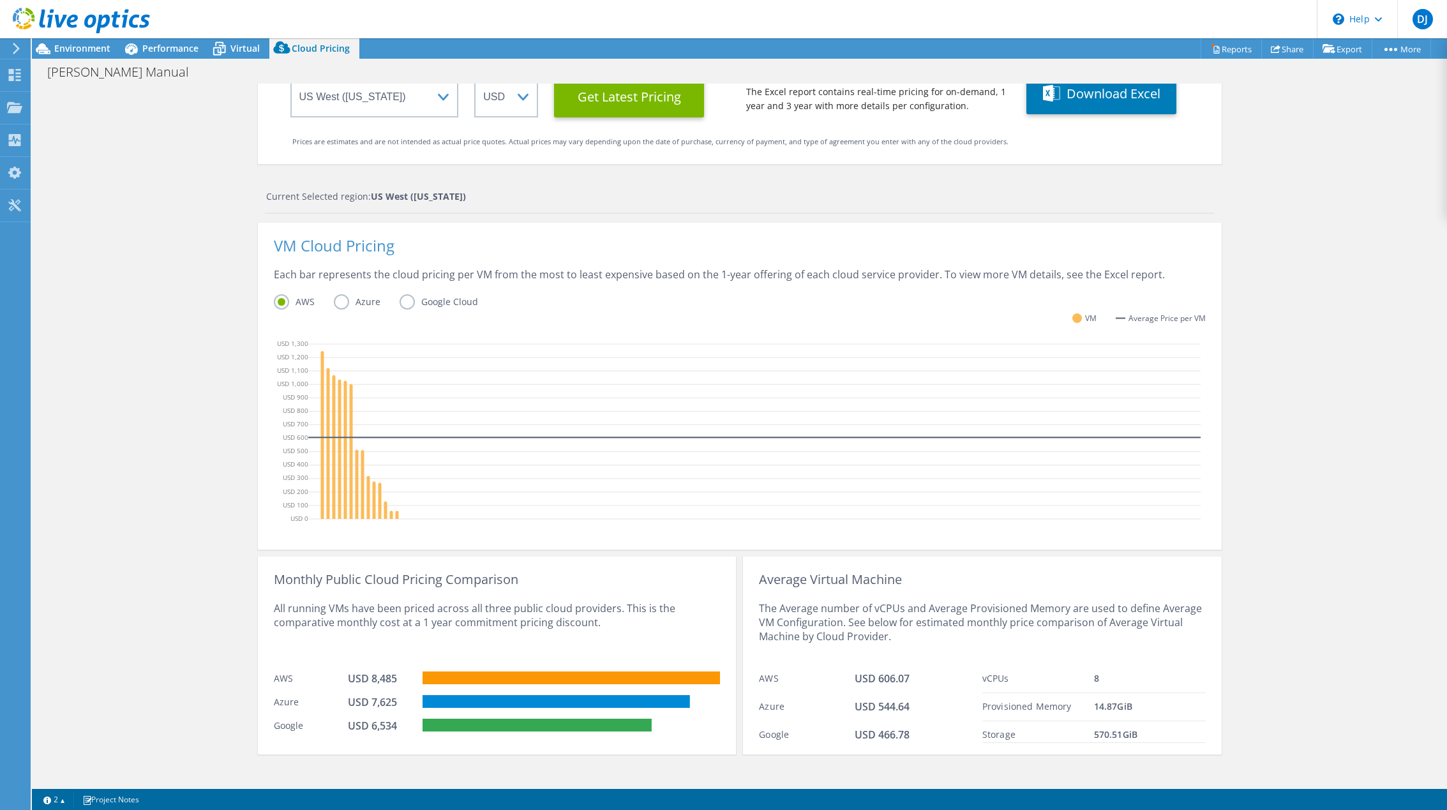
scroll to position [151, 0]
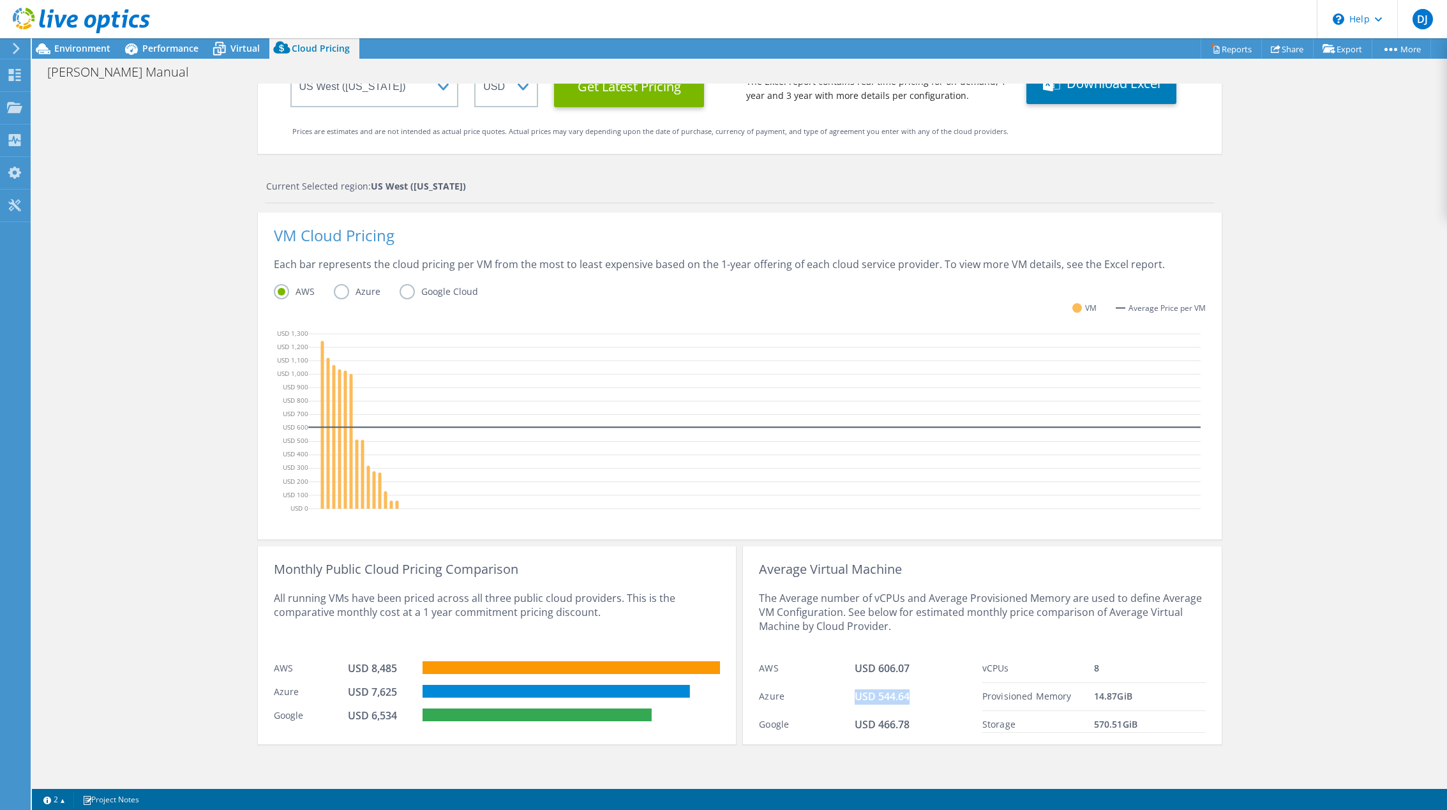
drag, startPoint x: 837, startPoint y: 697, endPoint x: 921, endPoint y: 702, distance: 84.5
click at [921, 702] on div "Azure USD 544.64" at bounding box center [870, 697] width 223 height 28
drag, startPoint x: 921, startPoint y: 702, endPoint x: 901, endPoint y: 701, distance: 19.8
click at [906, 701] on div "USD 544.64" at bounding box center [919, 696] width 128 height 15
click at [830, 610] on div "The Average number of vCPUs and Average Provisioned Memory are used to define A…" at bounding box center [982, 615] width 446 height 79
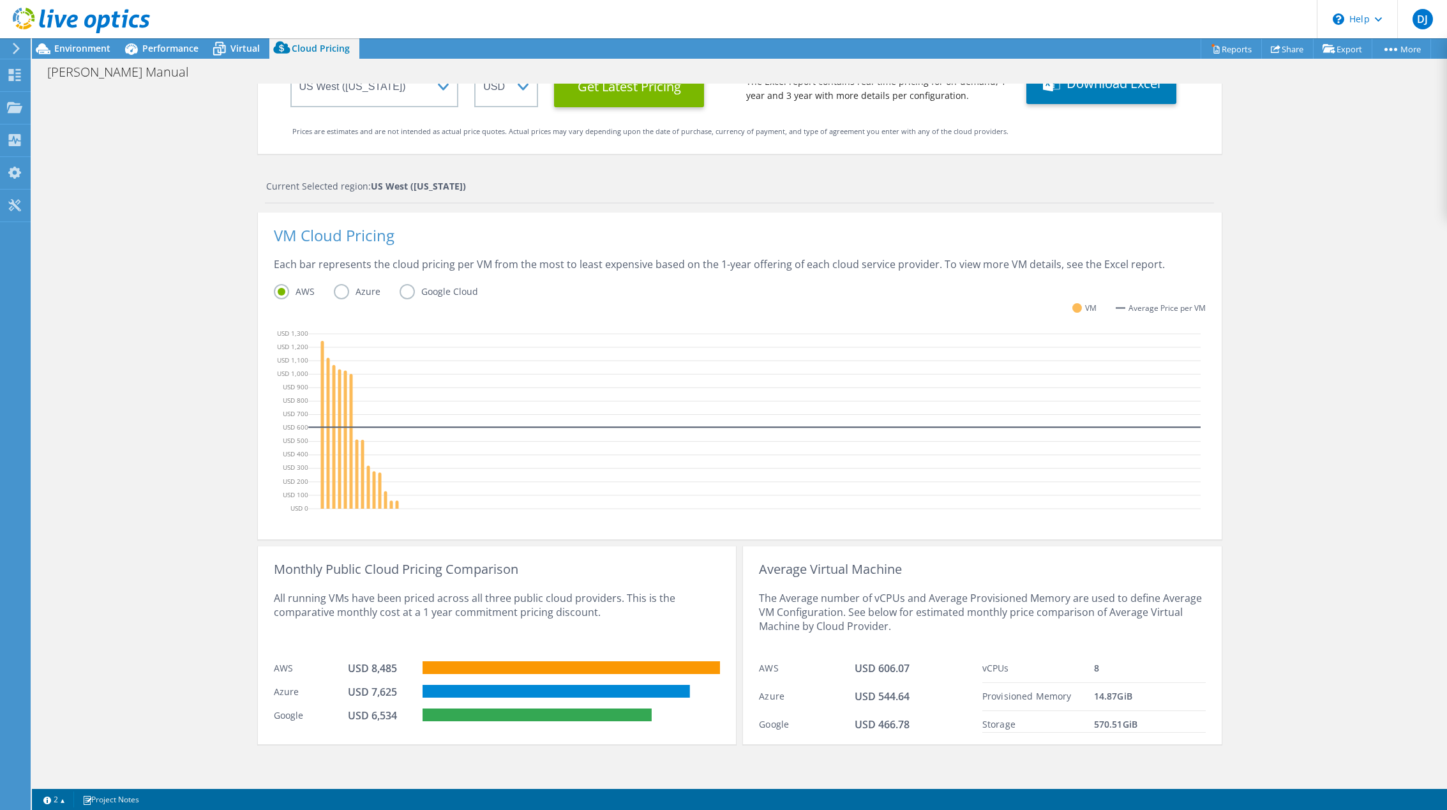
click at [474, 624] on div "All running VMs have been priced across all three public cloud providers. This …" at bounding box center [497, 615] width 446 height 79
drag, startPoint x: 364, startPoint y: 692, endPoint x: 700, endPoint y: 682, distance: 336.0
click at [700, 682] on div "Azure USD 7,625" at bounding box center [497, 691] width 446 height 24
drag, startPoint x: 700, startPoint y: 682, endPoint x: 631, endPoint y: 692, distance: 69.7
click at [662, 700] on div at bounding box center [571, 693] width 297 height 17
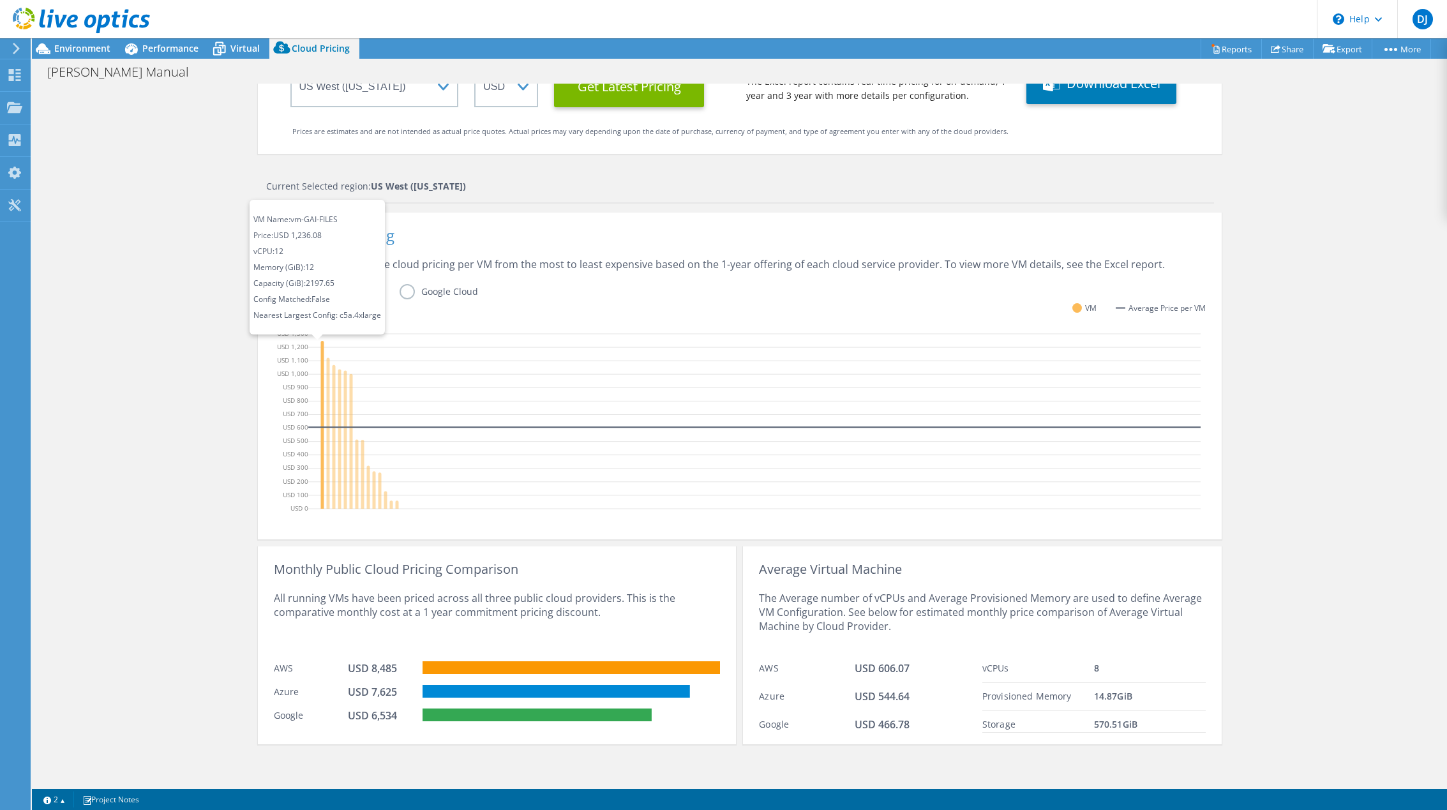
click at [320, 355] on icon at bounding box center [321, 425] width 3 height 168
click at [339, 290] on label "Azure" at bounding box center [367, 291] width 66 height 15
click at [0, 0] on input "Azure" at bounding box center [0, 0] width 0 height 0
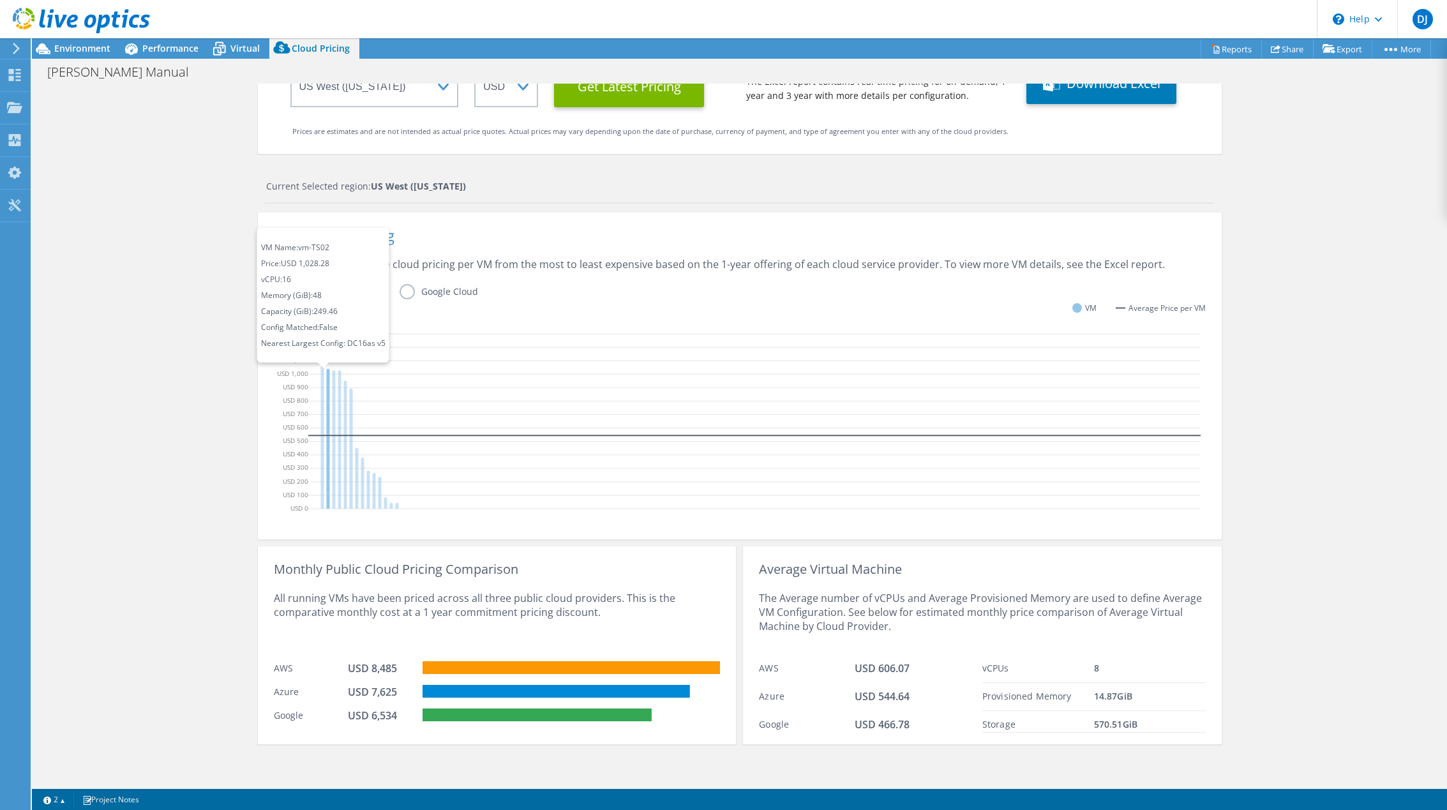
click at [326, 395] on icon at bounding box center [327, 438] width 3 height 140
click at [372, 493] on icon at bounding box center [373, 491] width 3 height 36
click at [383, 505] on icon at bounding box center [754, 424] width 892 height 192
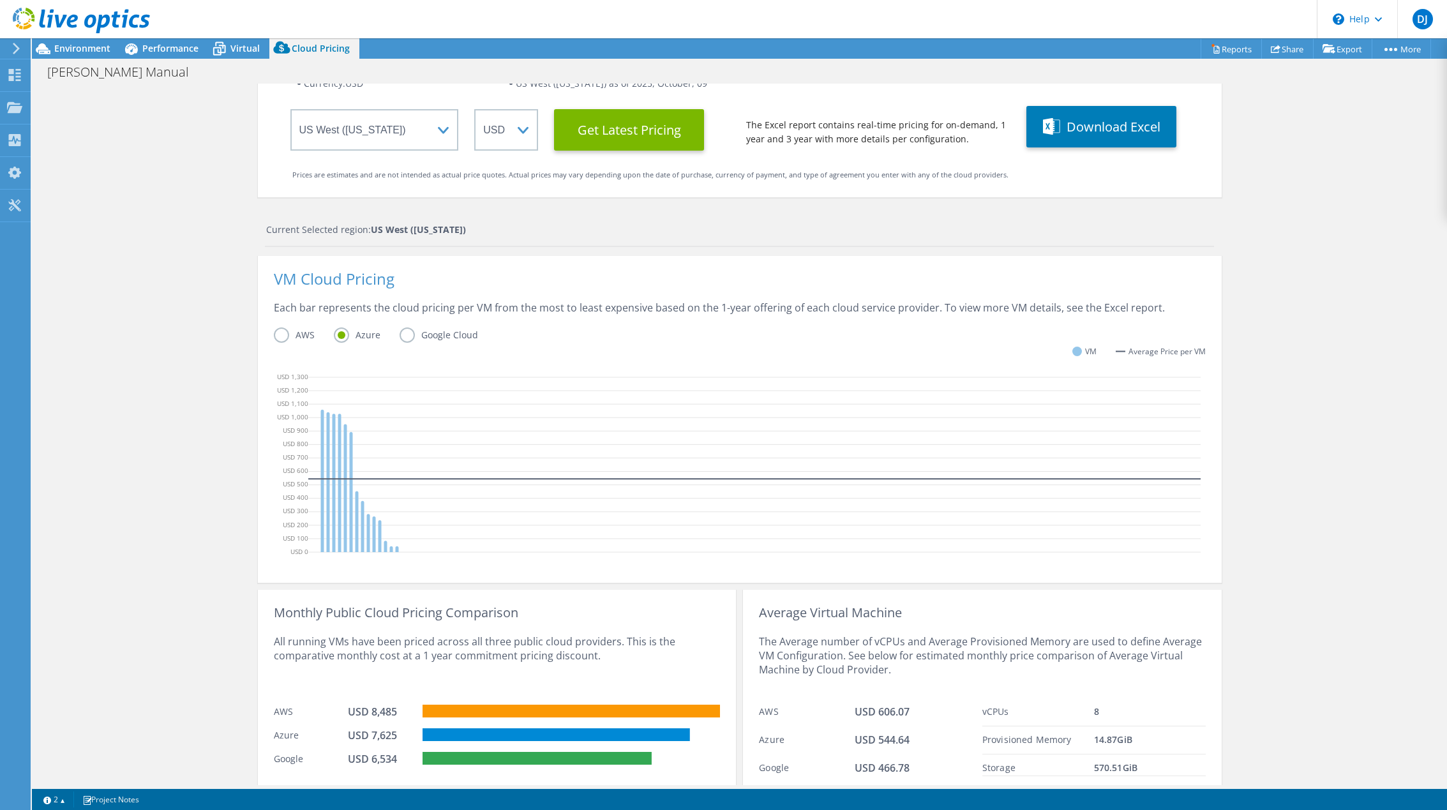
scroll to position [0, 0]
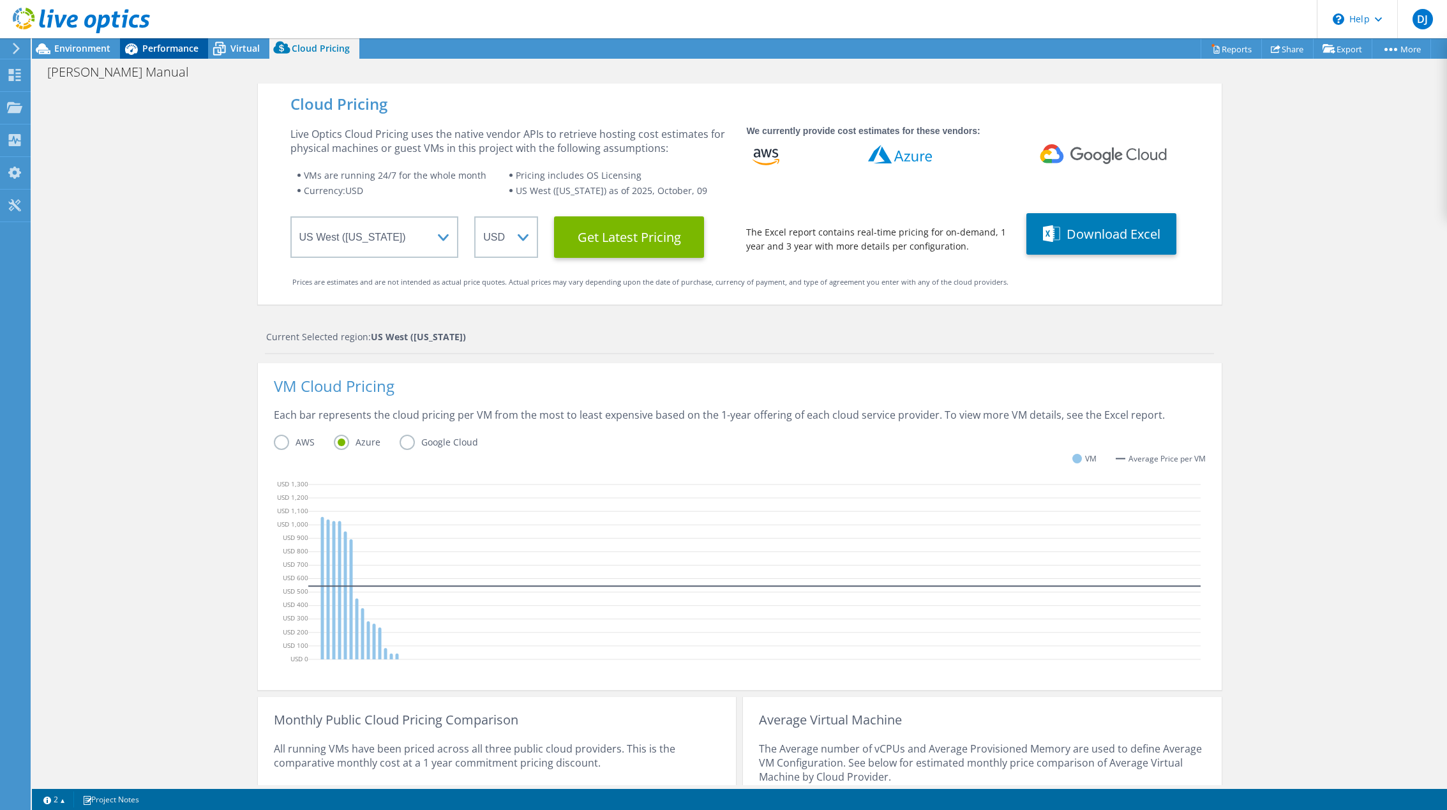
click at [135, 48] on icon at bounding box center [131, 49] width 22 height 22
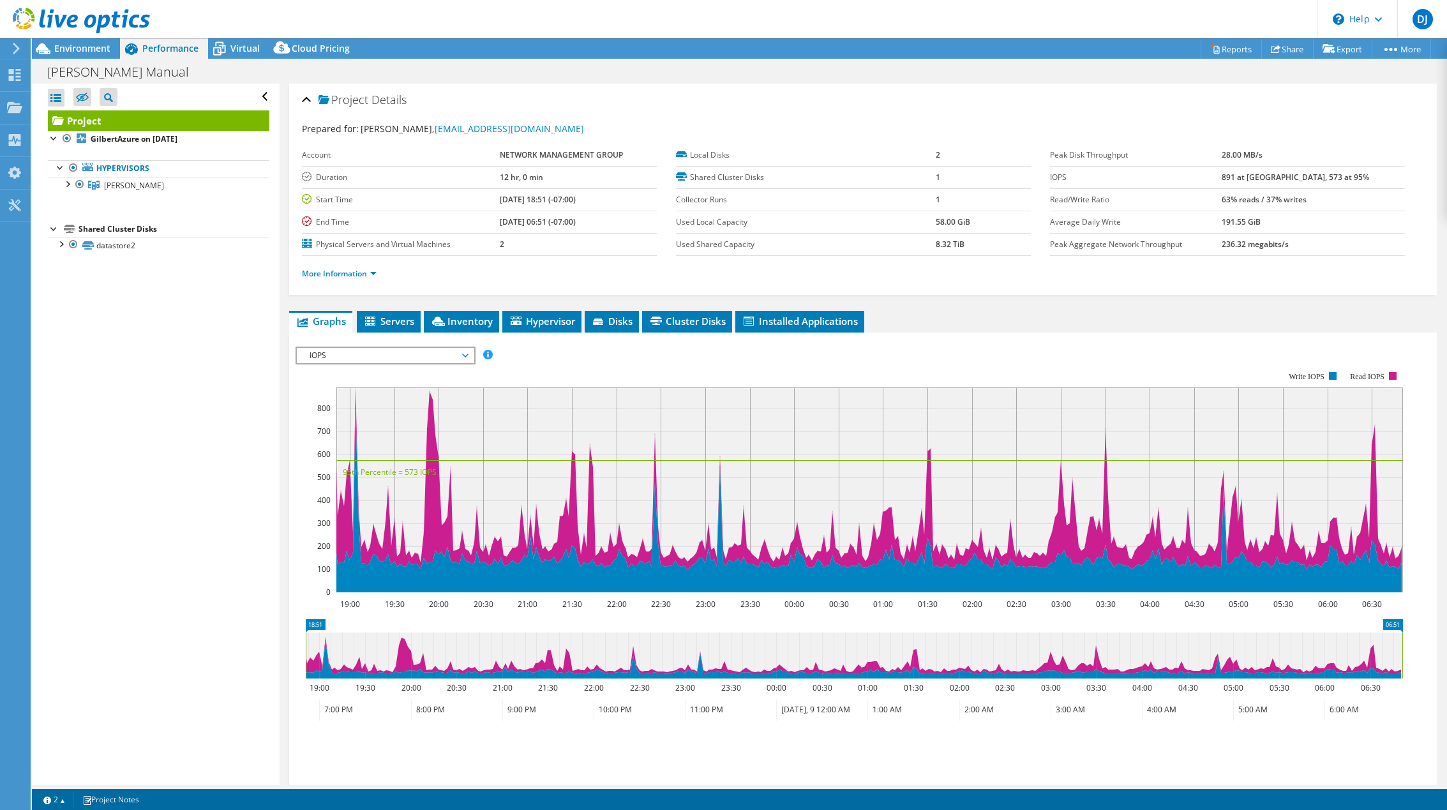
drag, startPoint x: 192, startPoint y: 379, endPoint x: 215, endPoint y: 368, distance: 25.7
click at [192, 379] on div "Open All Close All Hide Excluded Nodes Project Tree Filter" at bounding box center [155, 435] width 247 height 702
